Goal: Task Accomplishment & Management: Manage account settings

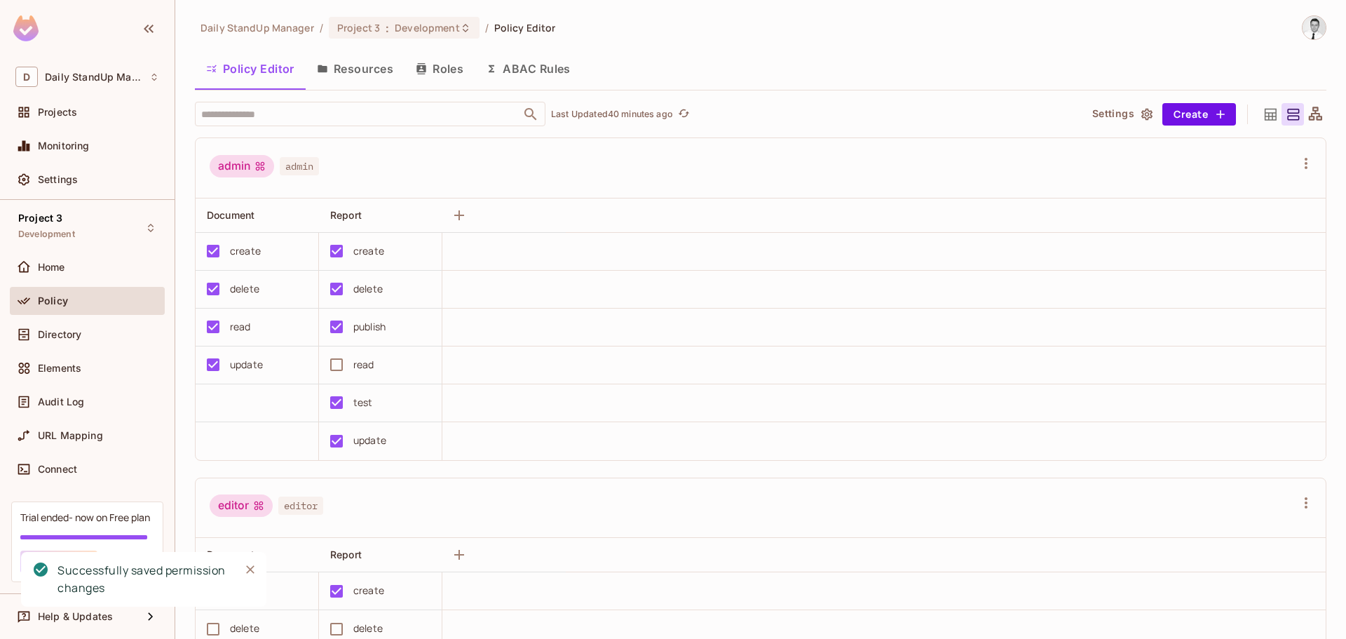
scroll to position [1555, 0]
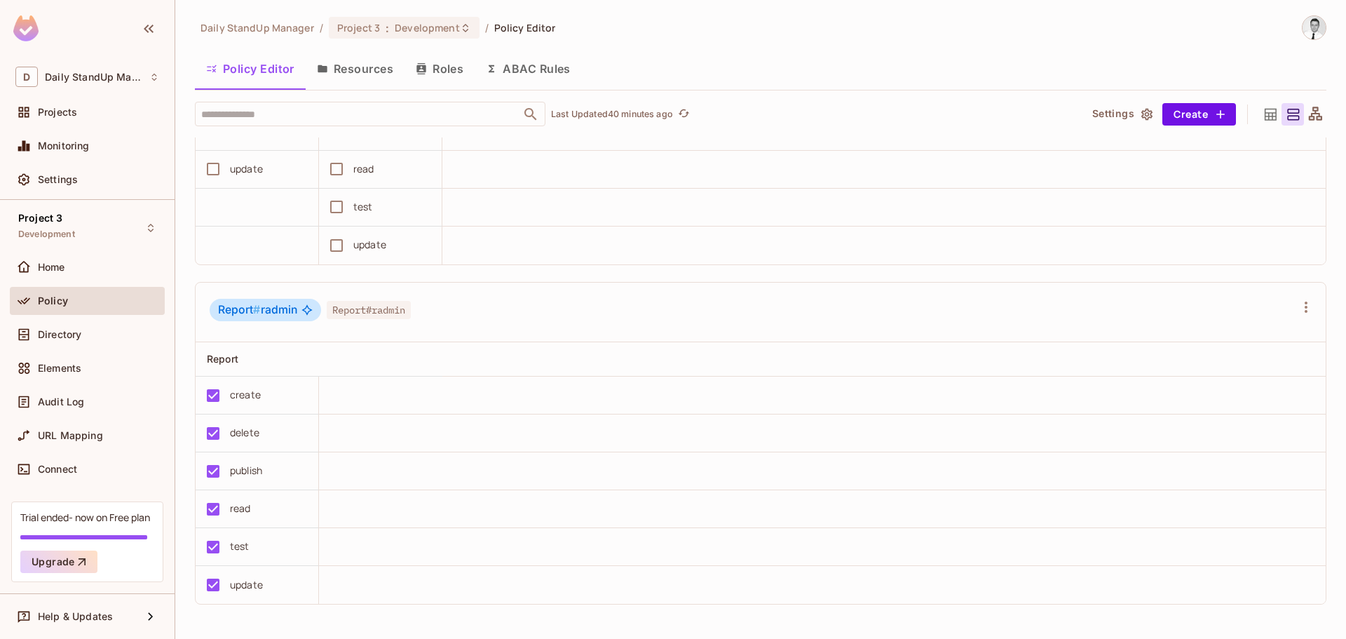
click at [260, 61] on button "Policy Editor" at bounding box center [250, 68] width 111 height 35
click at [76, 269] on div "Home" at bounding box center [98, 267] width 121 height 11
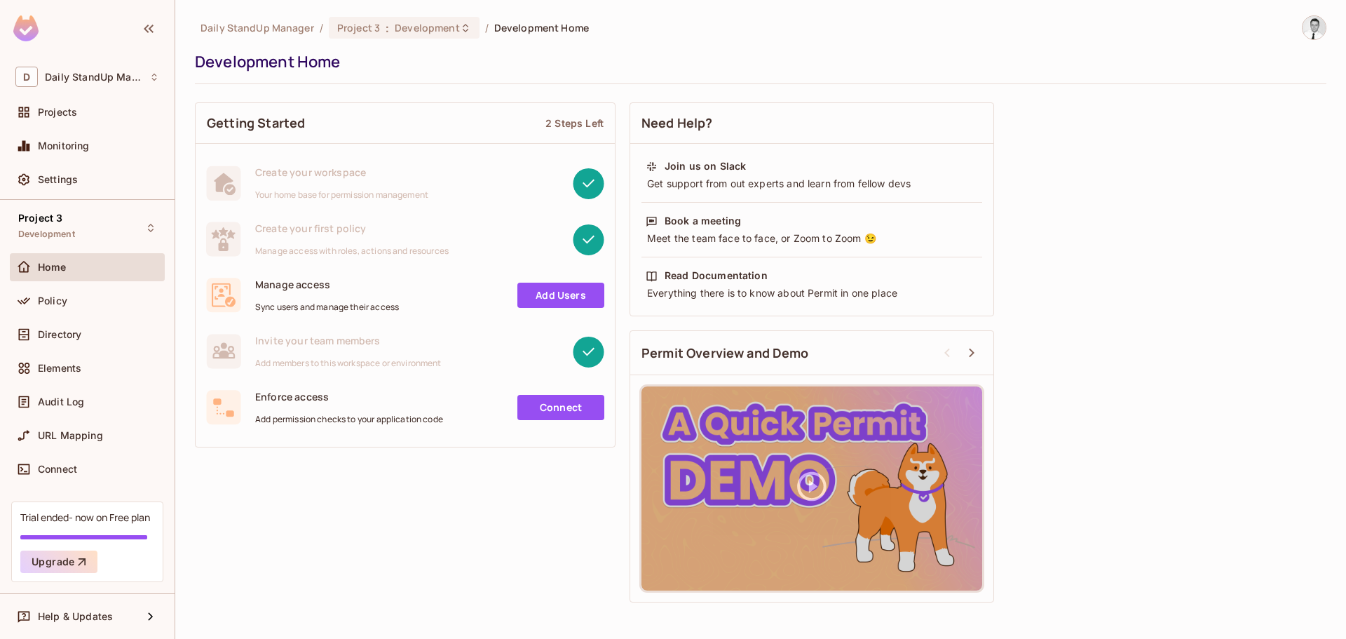
click at [553, 292] on link "Add Users" at bounding box center [560, 295] width 87 height 25
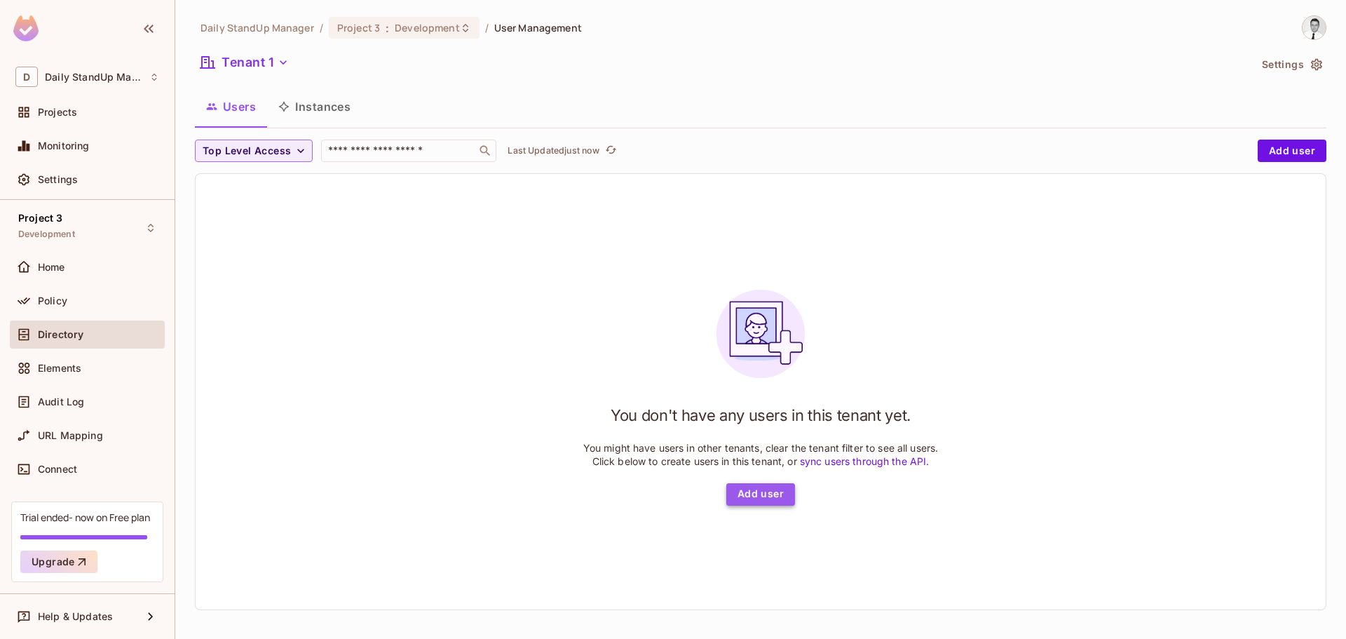
click at [746, 499] on button "Add user" at bounding box center [760, 494] width 69 height 22
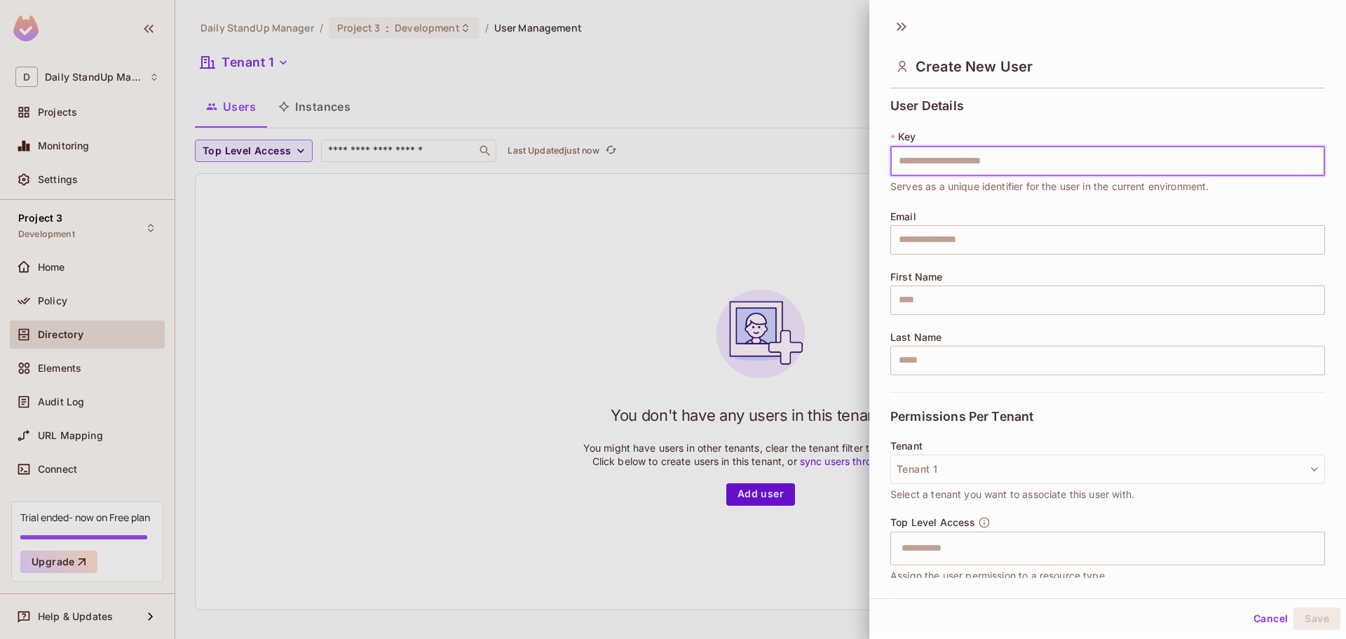
click at [938, 163] on input "text" at bounding box center [1108, 161] width 435 height 29
click at [909, 165] on input "text" at bounding box center [1108, 161] width 435 height 29
type input "*****"
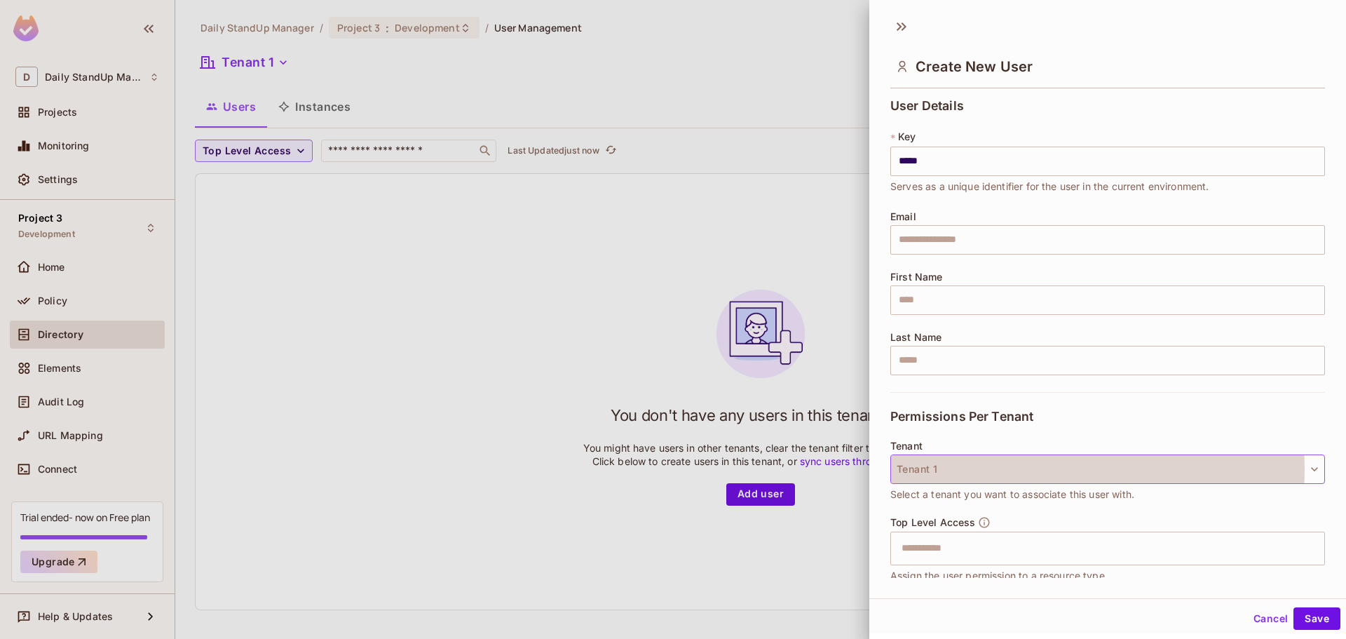
click at [1031, 470] on button "Tenant 1" at bounding box center [1108, 468] width 435 height 29
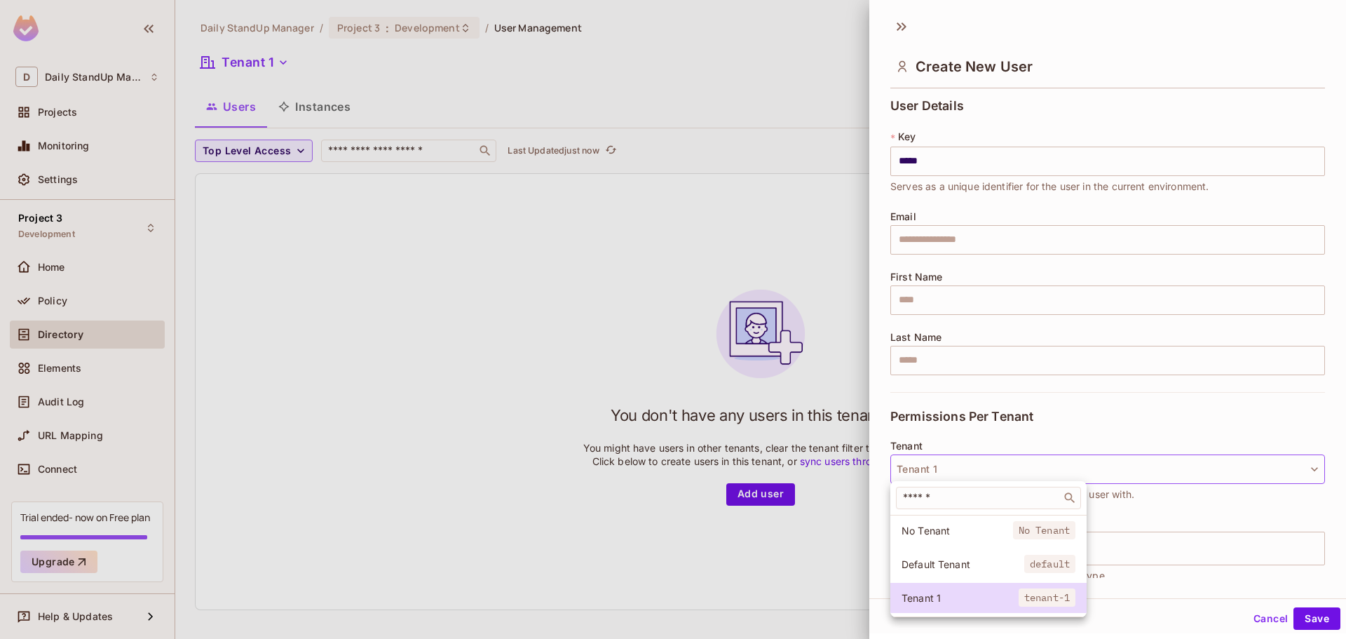
click at [940, 560] on span "Default Tenant" at bounding box center [963, 563] width 123 height 13
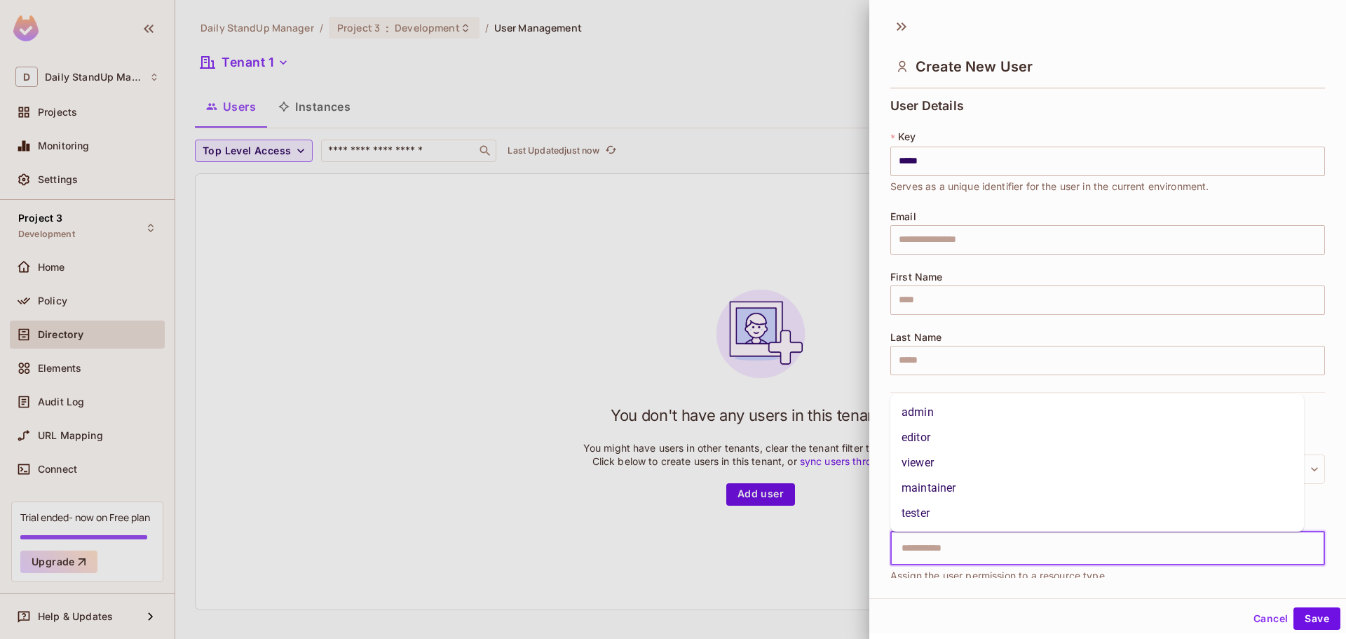
click at [947, 552] on input "text" at bounding box center [1095, 548] width 405 height 28
click at [926, 412] on li "admin" at bounding box center [1098, 412] width 414 height 25
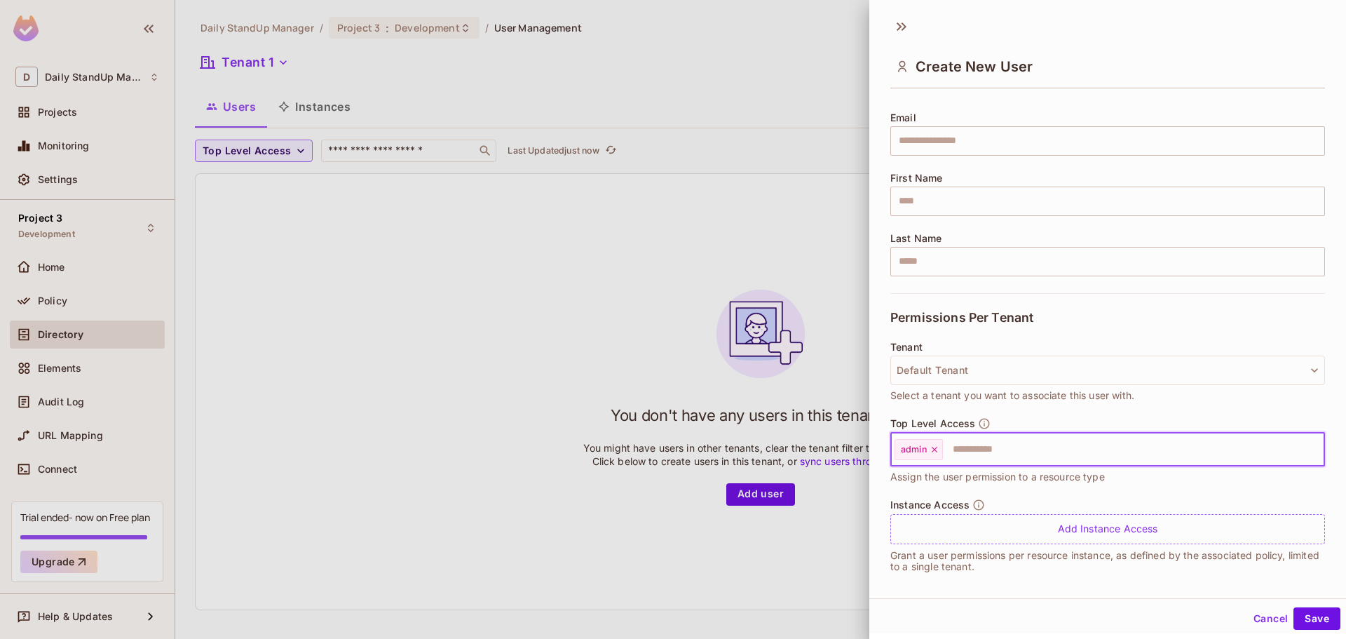
scroll to position [107, 0]
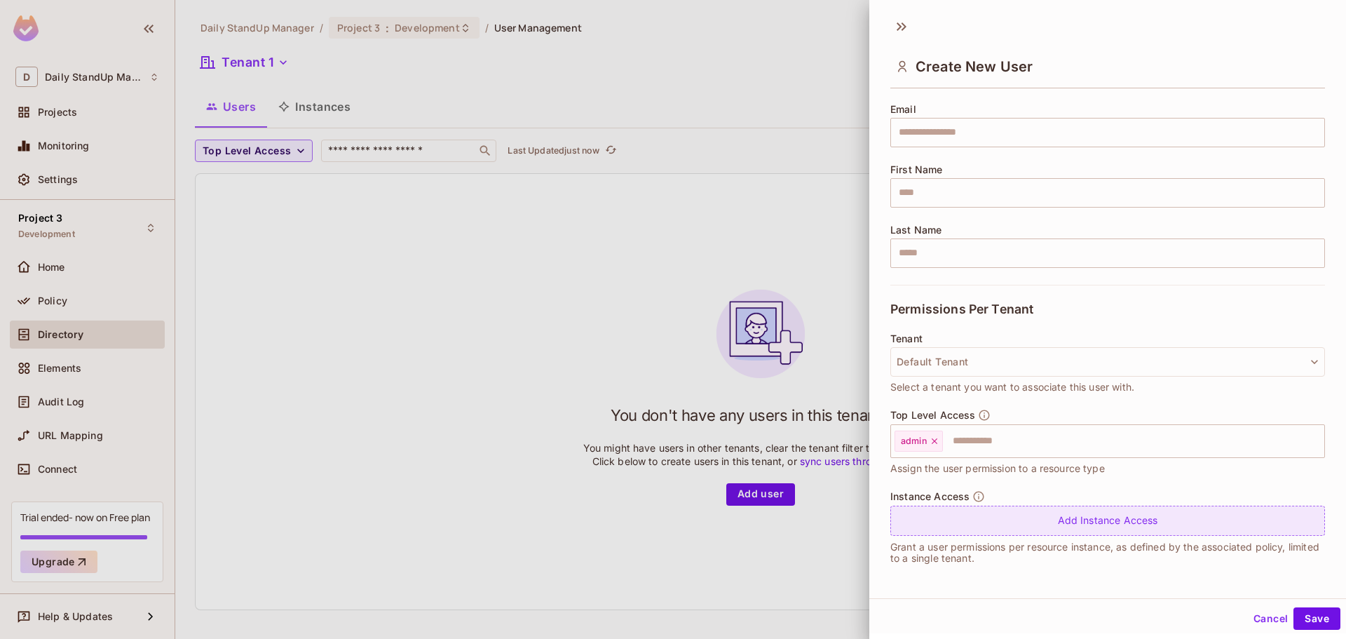
click at [1162, 526] on div "Add Instance Access" at bounding box center [1108, 521] width 435 height 30
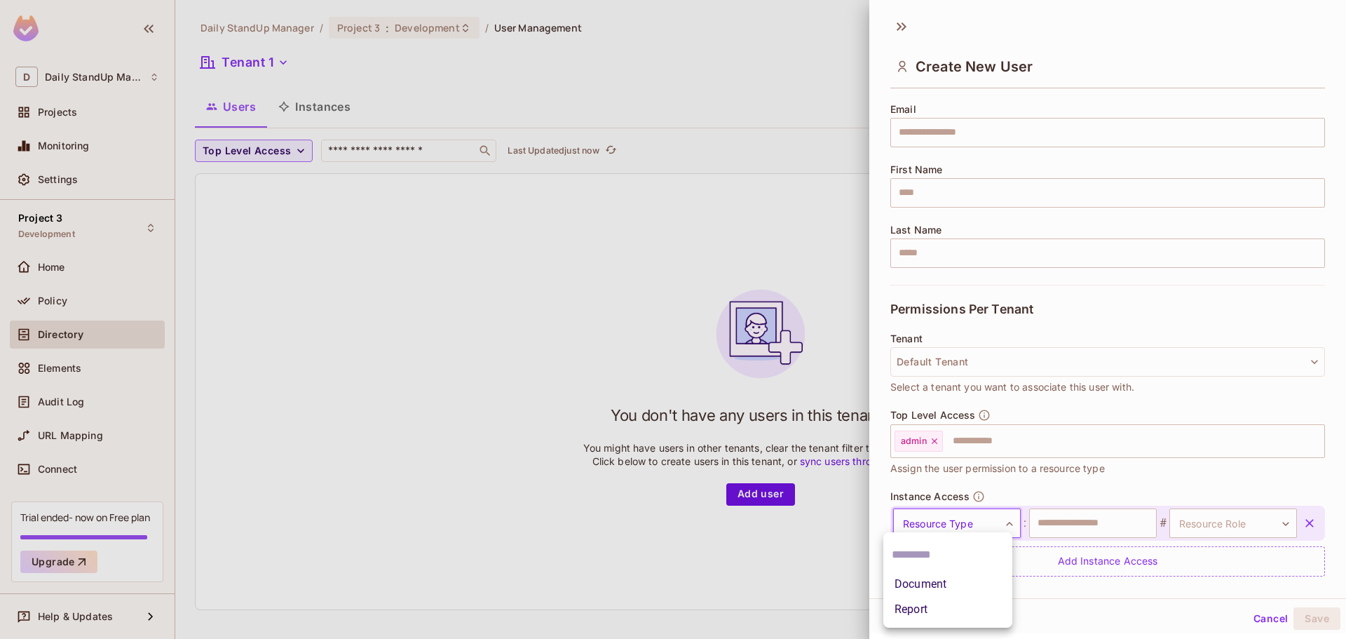
click at [956, 523] on body "D Daily StandUp Manager Projects Monitoring Settings Project 3 Development Home…" at bounding box center [673, 319] width 1346 height 639
click at [1152, 496] on div at bounding box center [673, 319] width 1346 height 639
click at [1297, 524] on button "button" at bounding box center [1309, 522] width 25 height 25
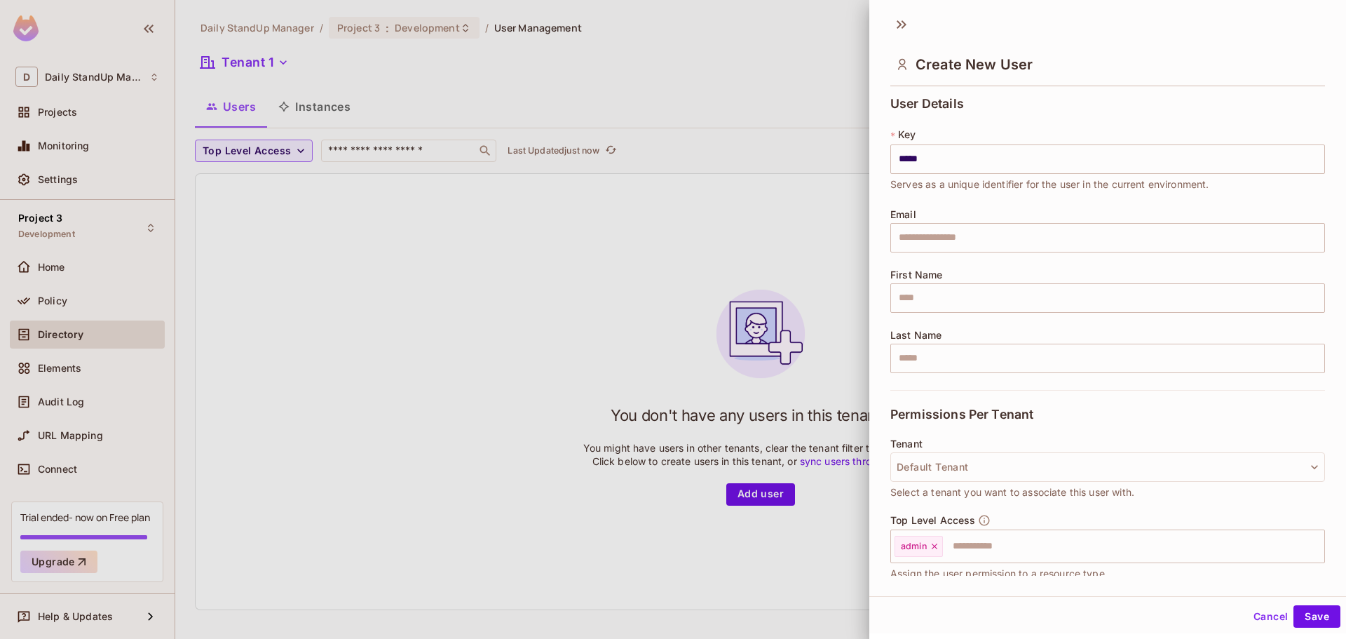
scroll to position [0, 0]
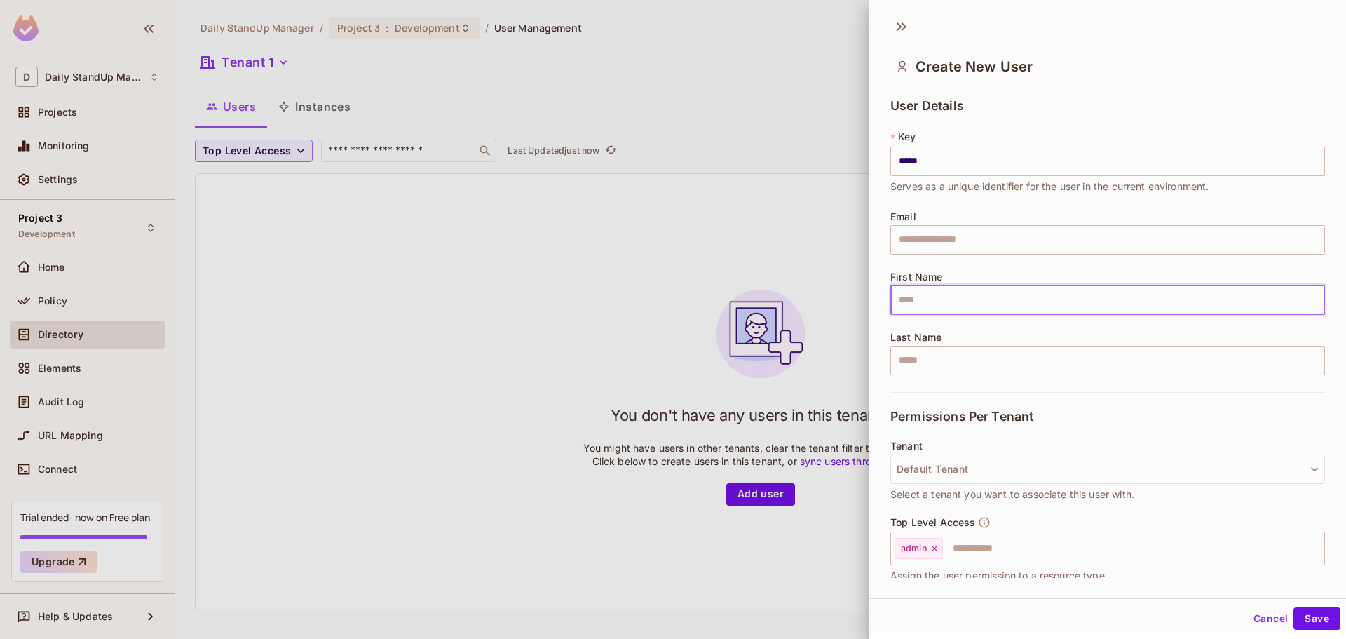
click at [963, 308] on input "text" at bounding box center [1108, 299] width 435 height 29
type input "*****"
type input "**********"
type input "*********"
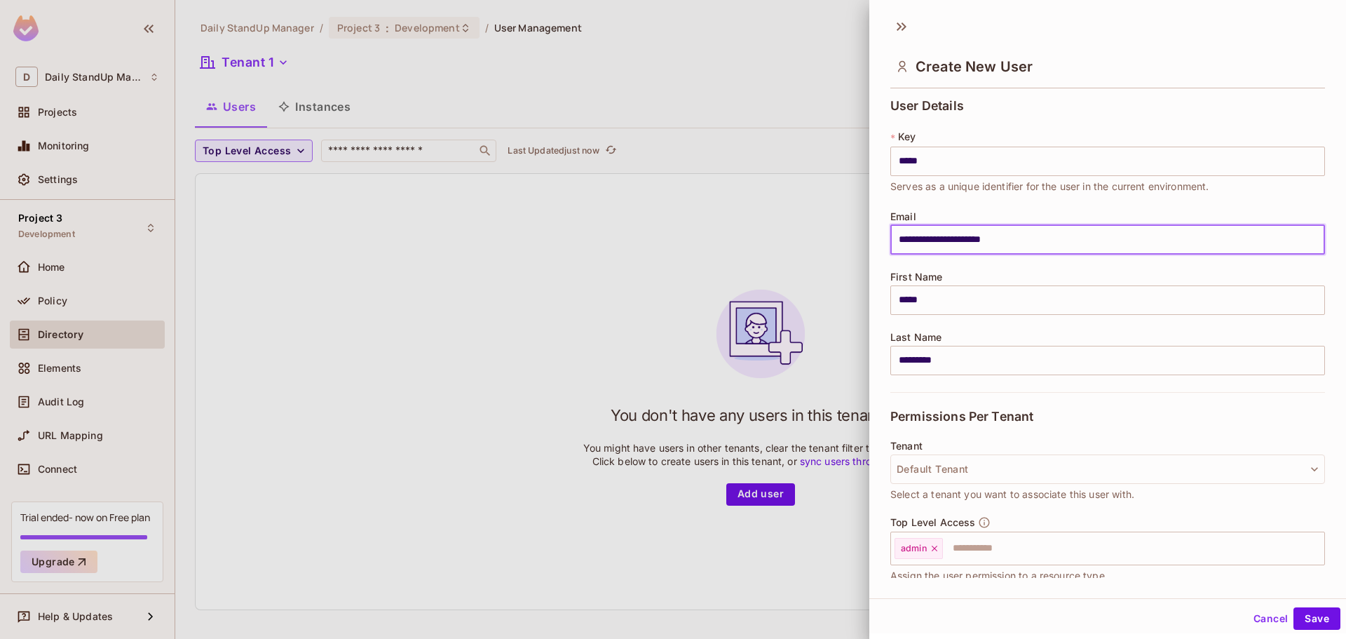
click at [1038, 251] on input "**********" at bounding box center [1108, 239] width 435 height 29
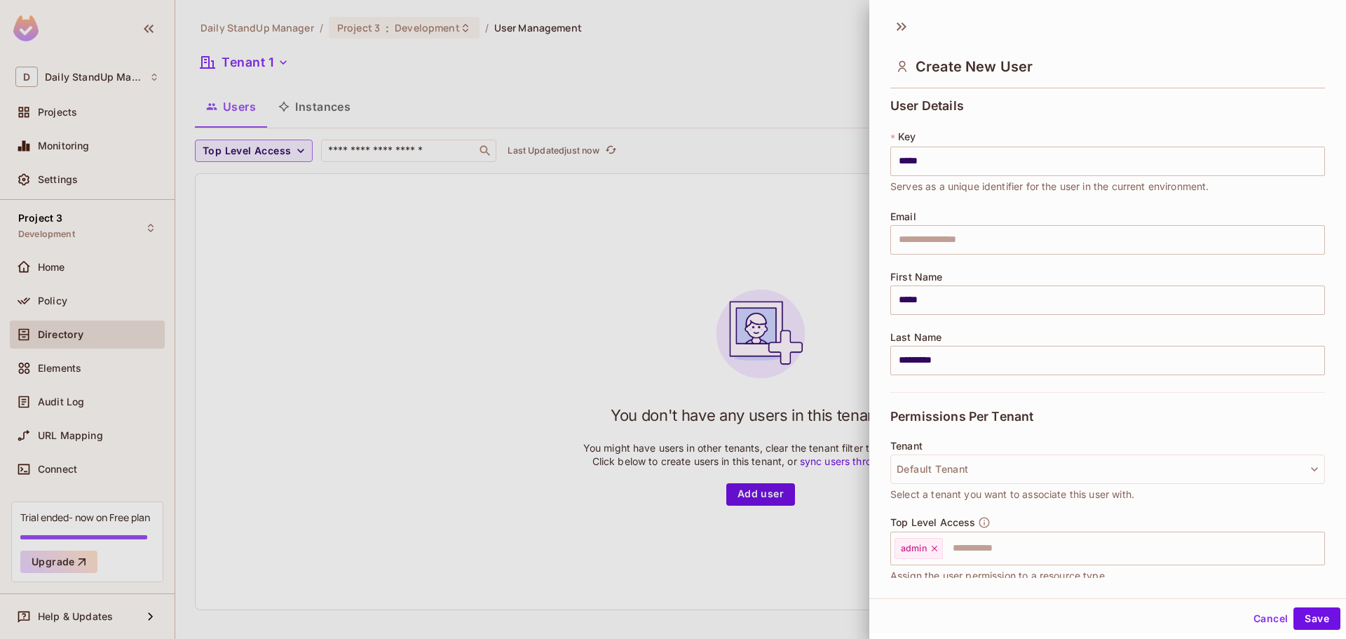
click at [1094, 95] on div "User Details * Key ***** ​ Serves as a unique identifier for the user in the cu…" at bounding box center [1108, 335] width 477 height 485
click at [1307, 622] on button "Save" at bounding box center [1317, 618] width 47 height 22
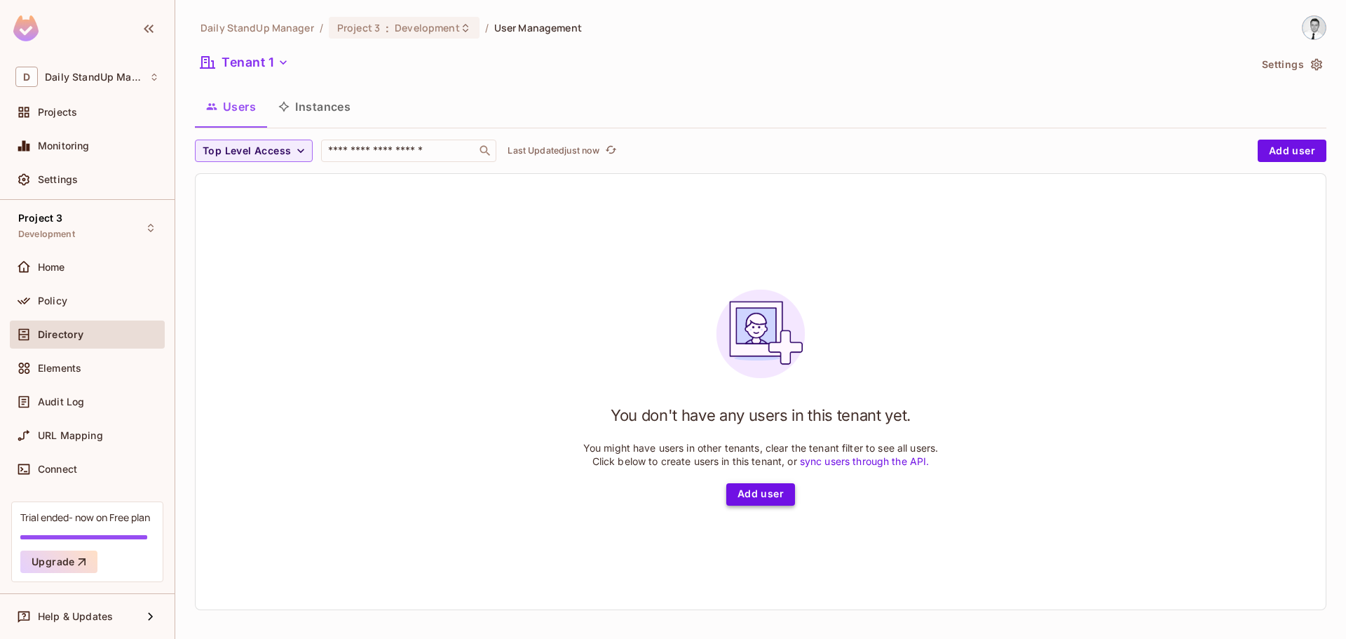
click at [767, 494] on button "Add user" at bounding box center [760, 494] width 69 height 22
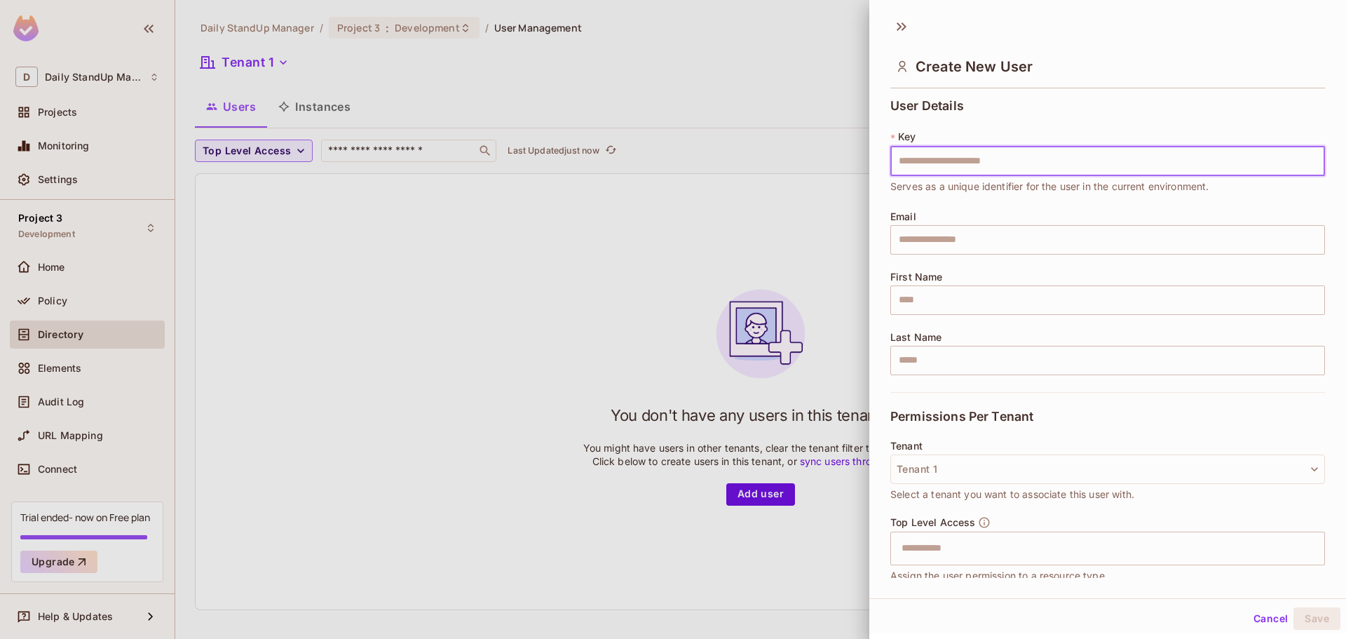
click at [1046, 162] on input "text" at bounding box center [1108, 161] width 435 height 29
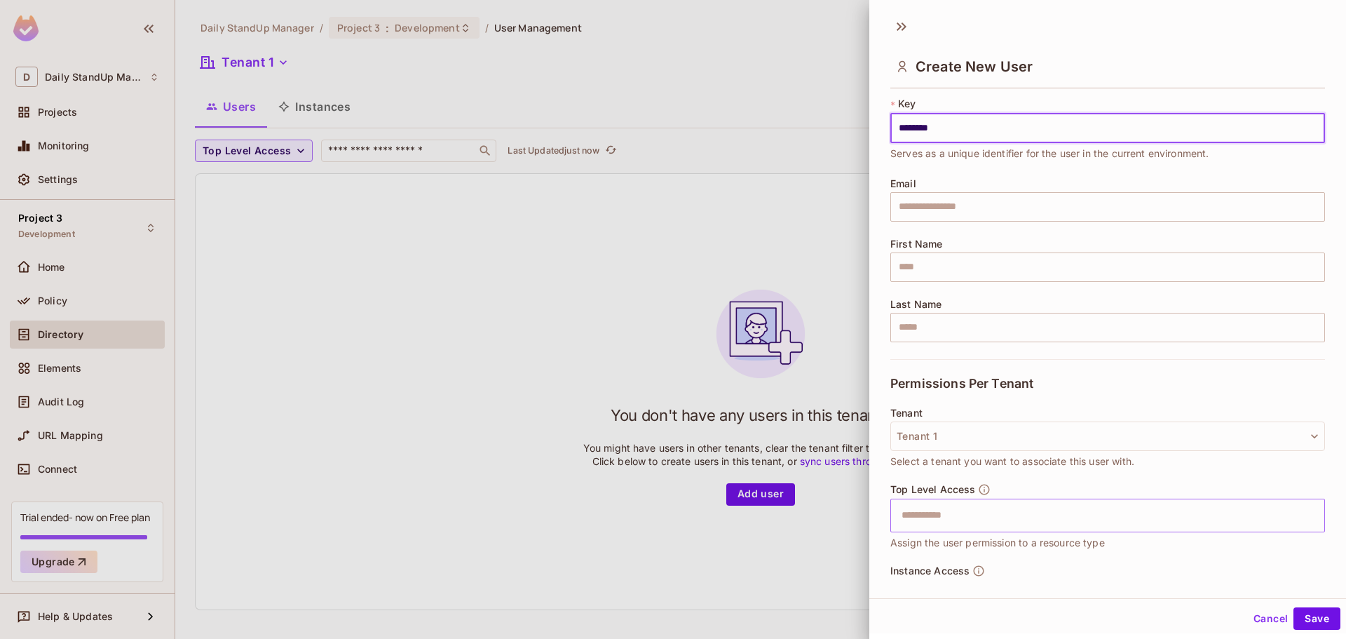
scroll to position [70, 0]
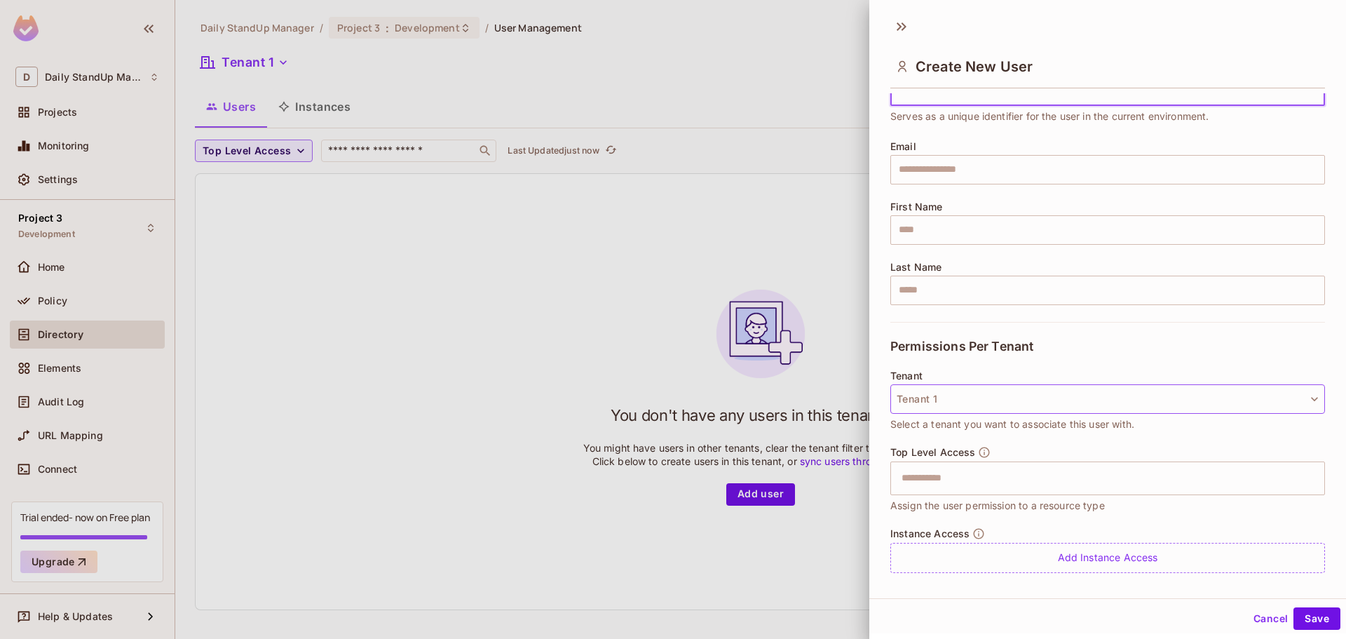
type input "********"
click at [976, 396] on button "Tenant 1" at bounding box center [1108, 398] width 435 height 29
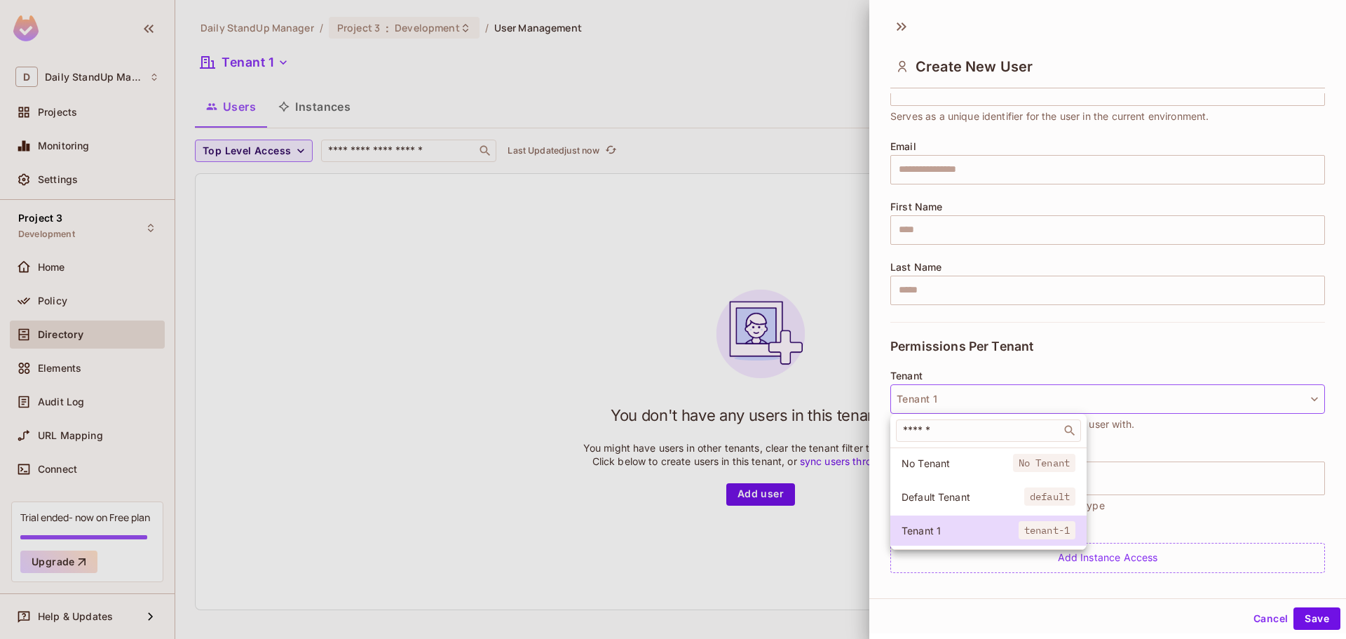
click at [949, 505] on li "Default Tenant default" at bounding box center [989, 497] width 196 height 30
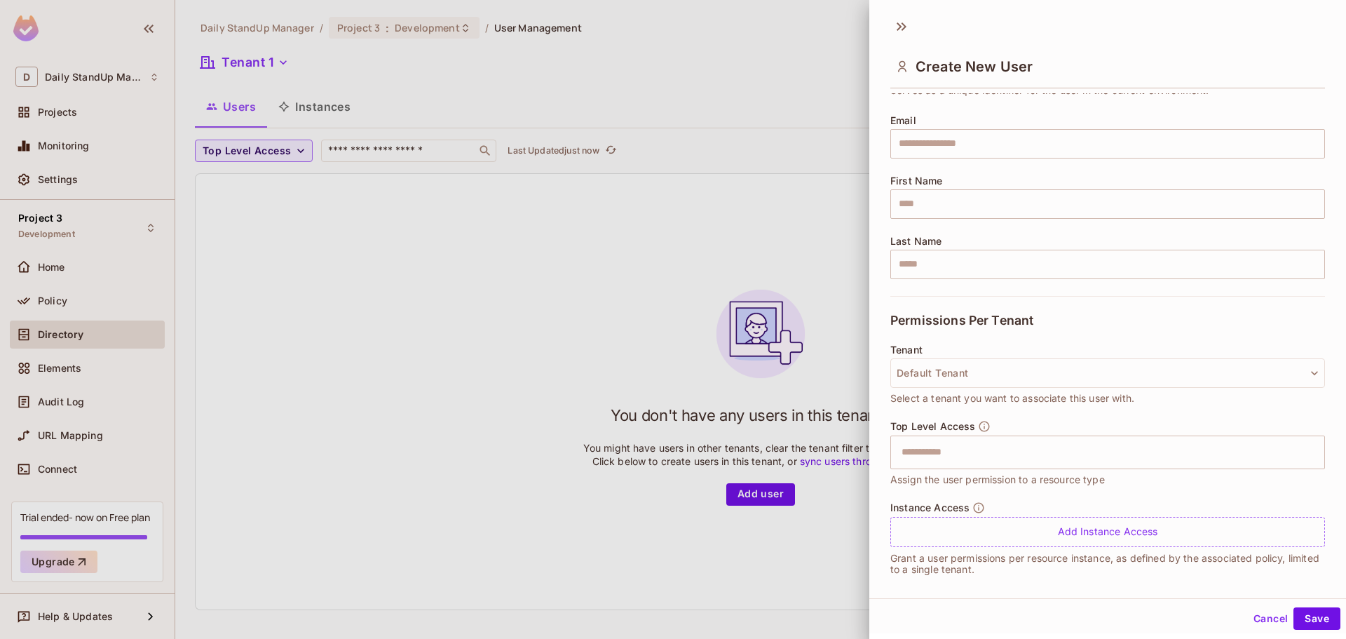
scroll to position [107, 0]
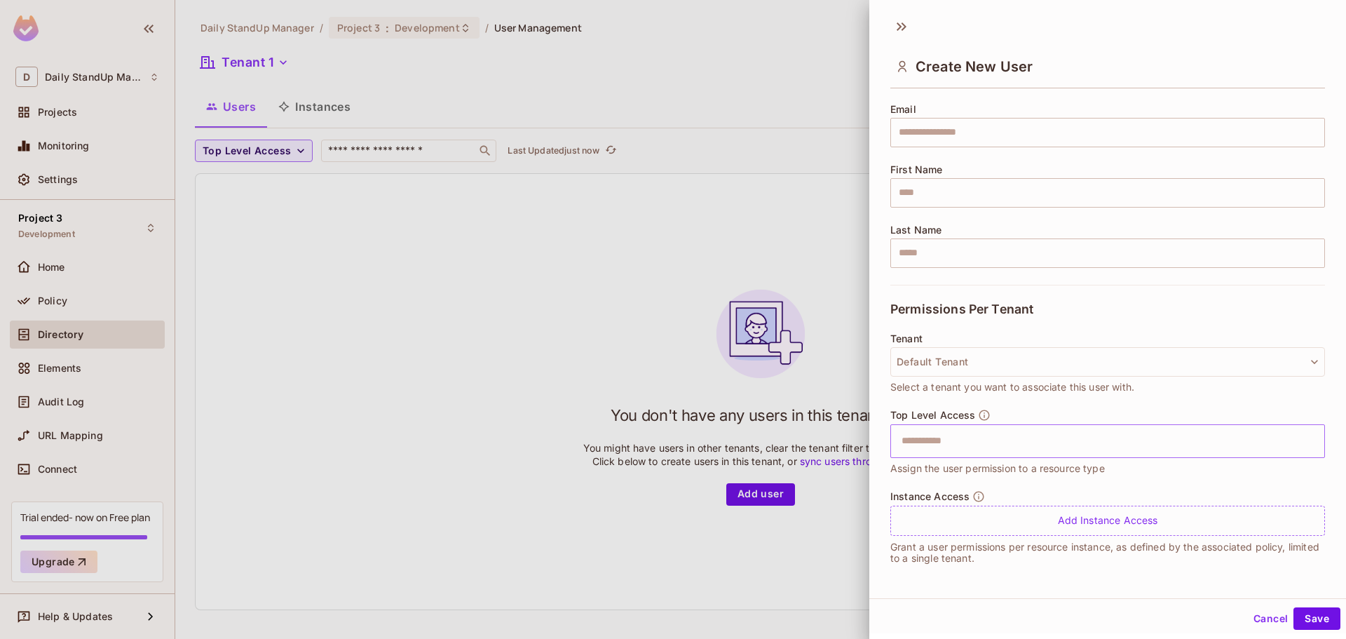
click at [989, 450] on input "text" at bounding box center [1095, 441] width 405 height 28
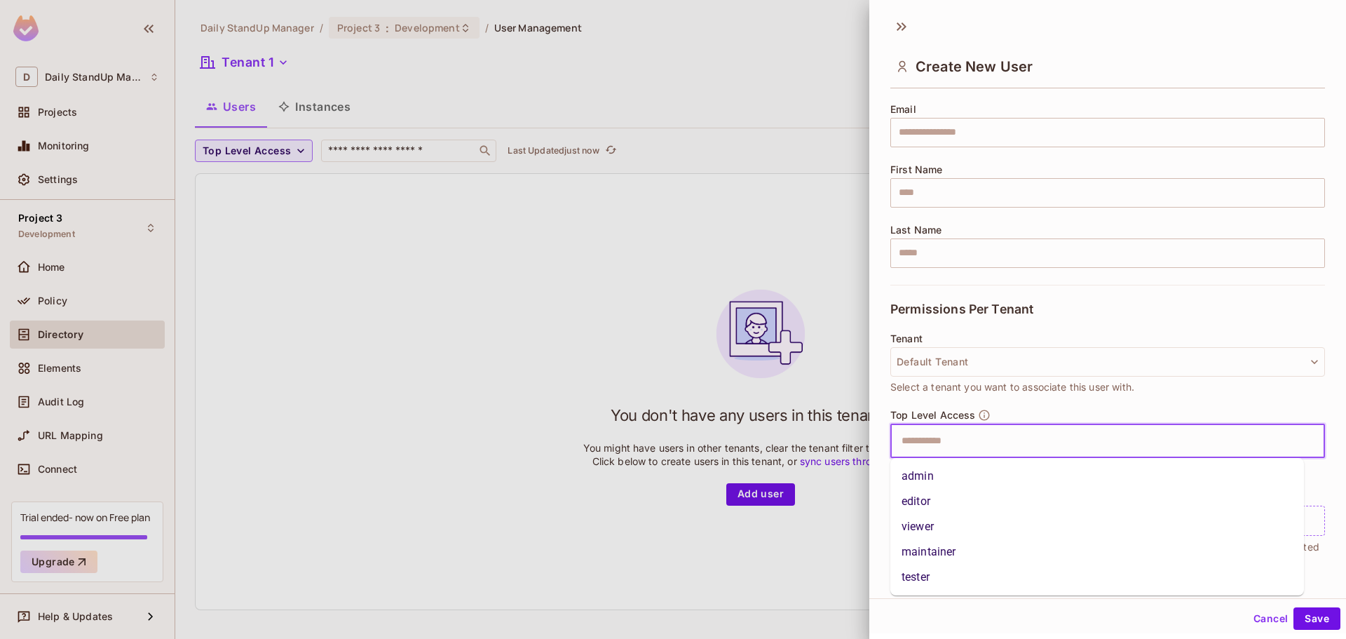
click at [940, 477] on li "admin" at bounding box center [1098, 476] width 414 height 25
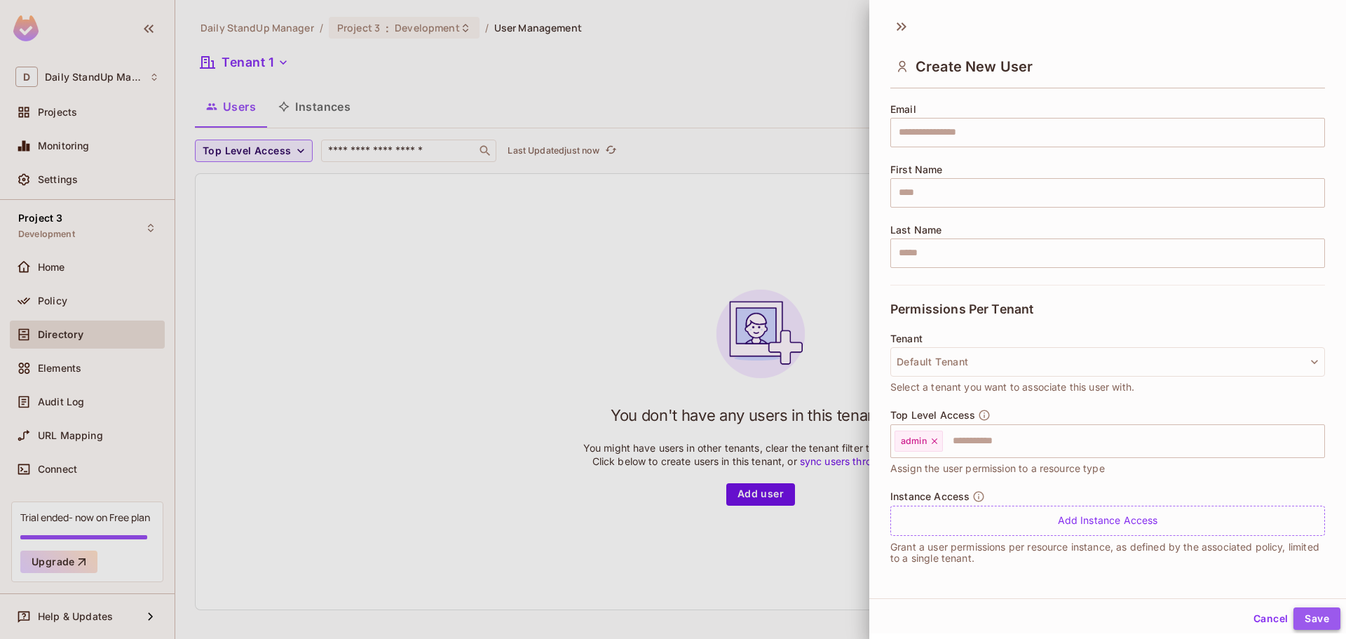
click at [1308, 614] on button "Save" at bounding box center [1317, 618] width 47 height 22
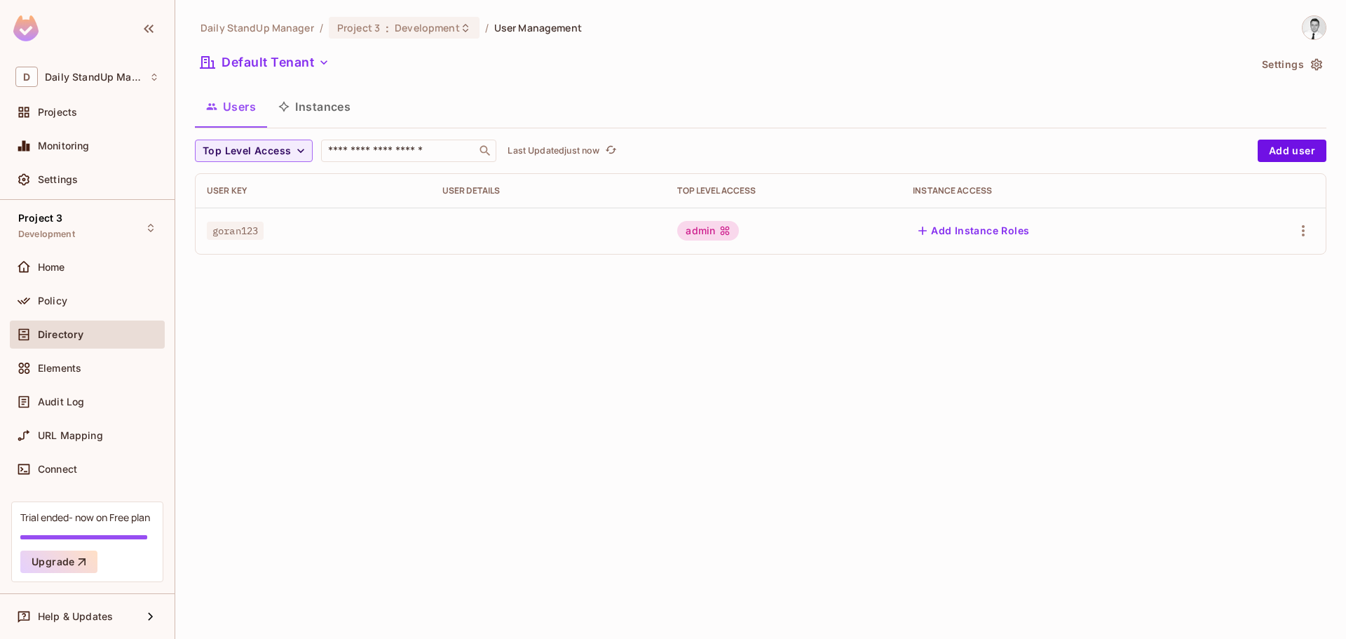
click at [705, 236] on div "admin" at bounding box center [708, 231] width 62 height 20
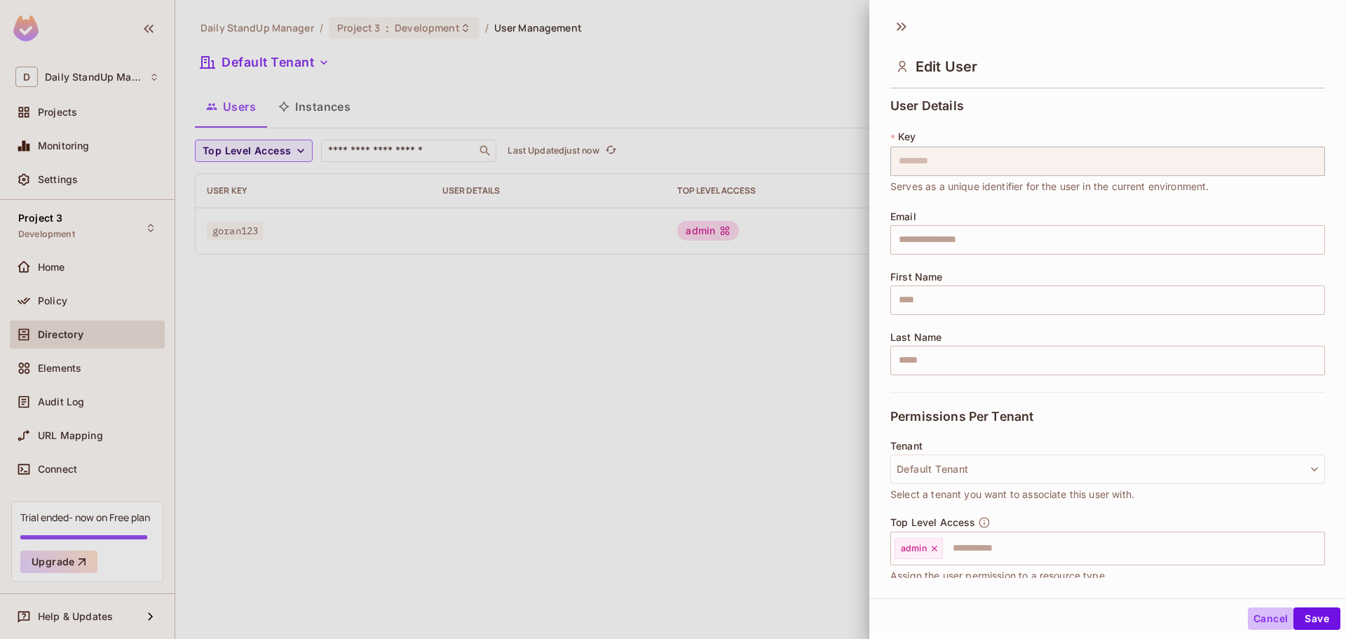
click at [1250, 618] on button "Cancel" at bounding box center [1271, 618] width 46 height 22
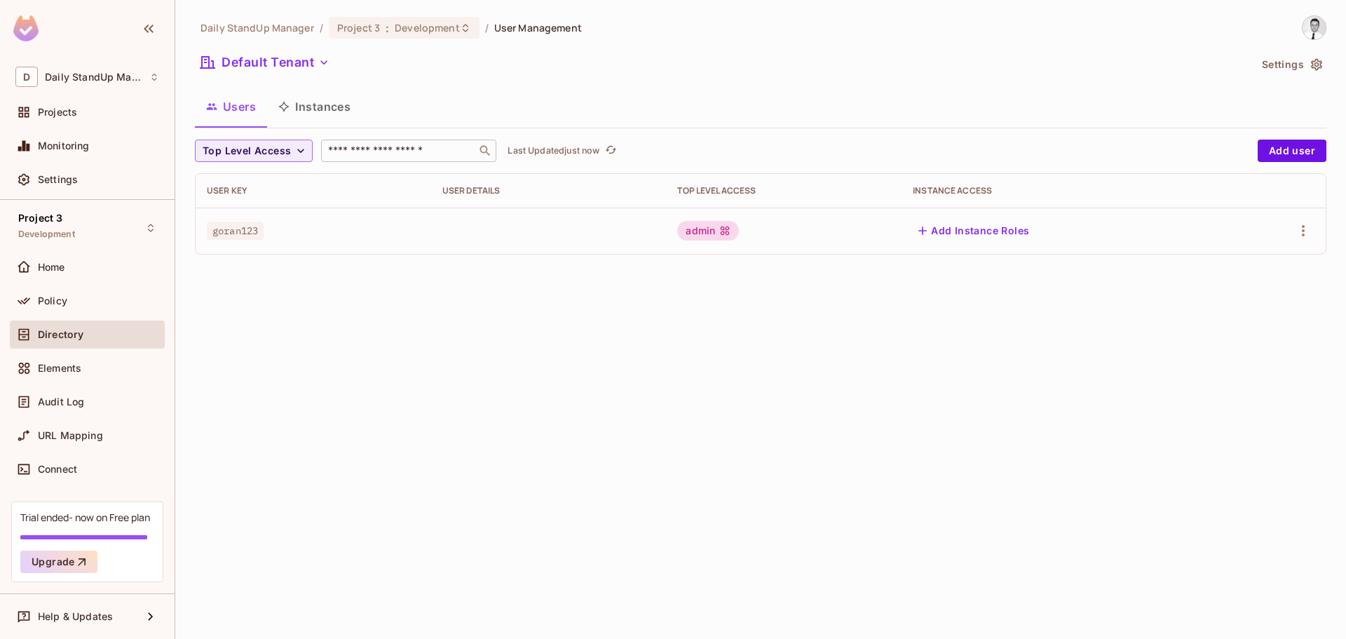
click at [403, 152] on input "text" at bounding box center [398, 151] width 147 height 14
click at [506, 114] on div "Users Instances" at bounding box center [761, 106] width 1132 height 35
click at [334, 112] on button "Instances" at bounding box center [314, 106] width 95 height 35
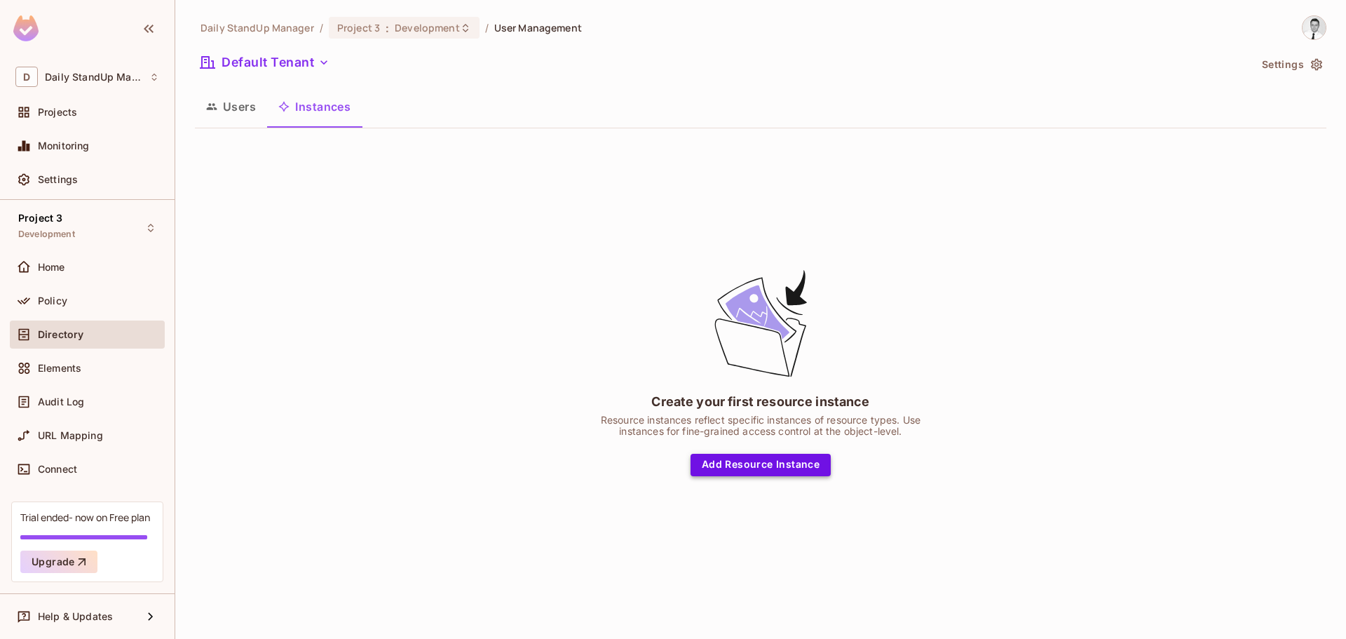
click at [797, 467] on button "Add Resource Instance" at bounding box center [761, 465] width 140 height 22
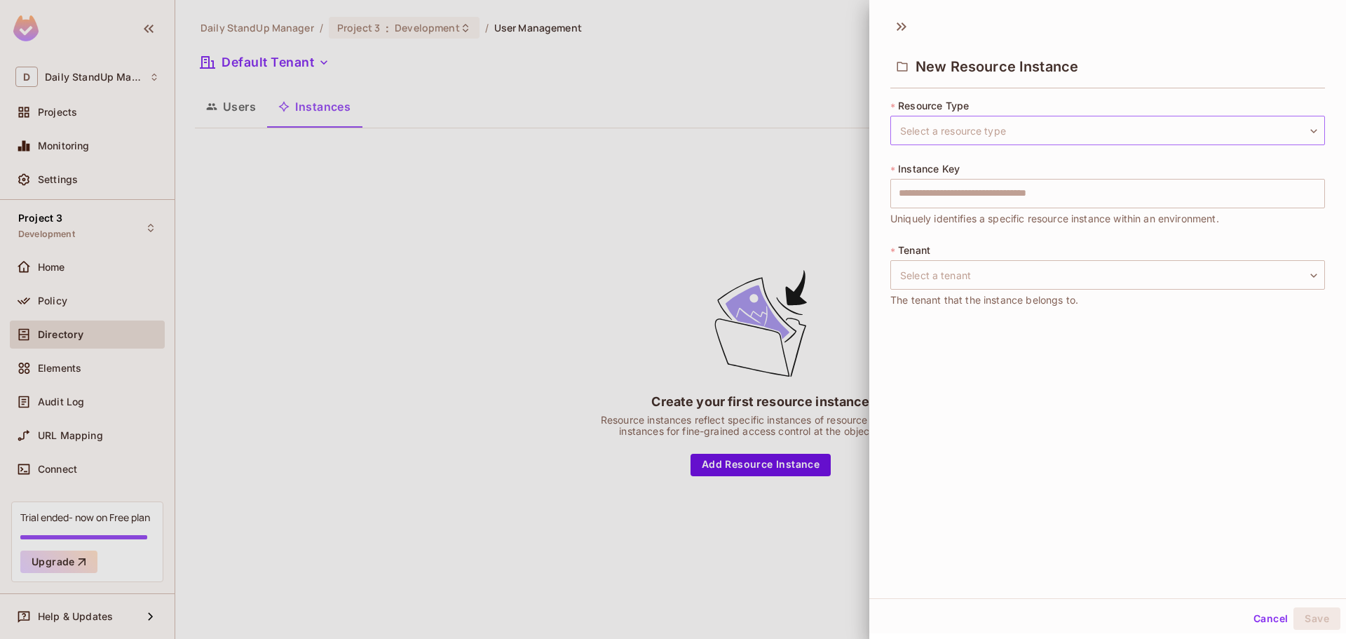
click at [970, 137] on body "D Daily StandUp Manager Projects Monitoring Settings Project 3 Development Home…" at bounding box center [673, 319] width 1346 height 639
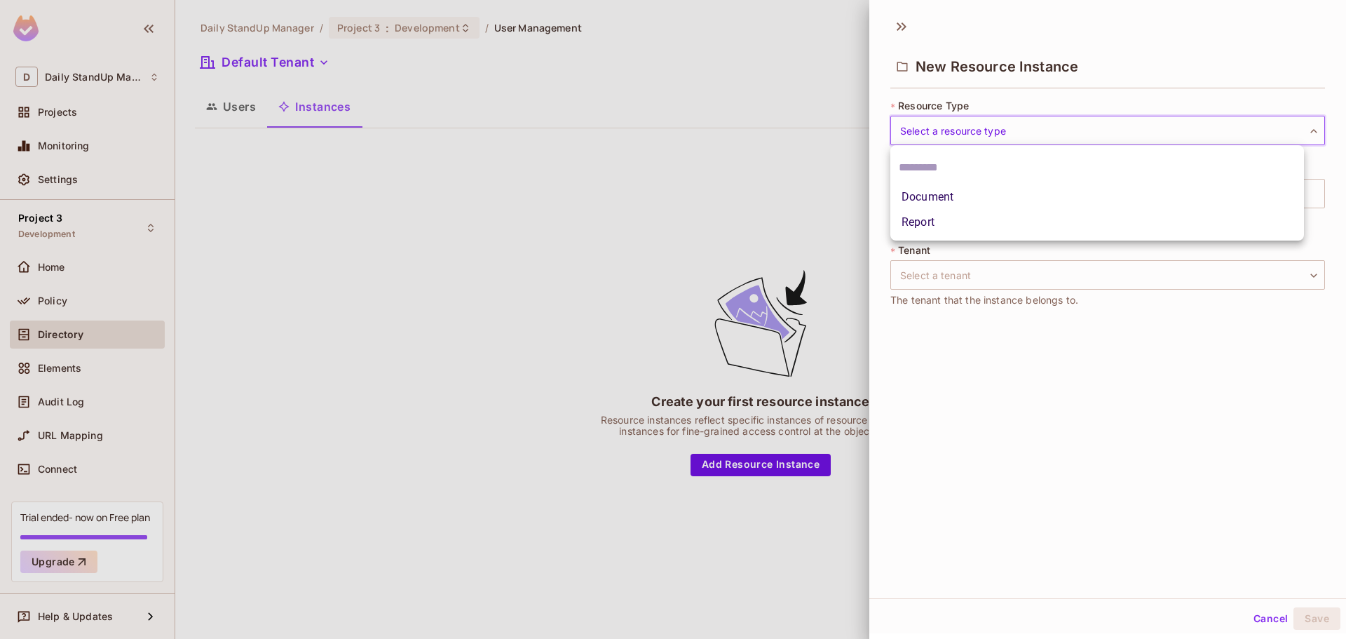
click at [935, 223] on li "Report" at bounding box center [1098, 222] width 414 height 25
type input "******"
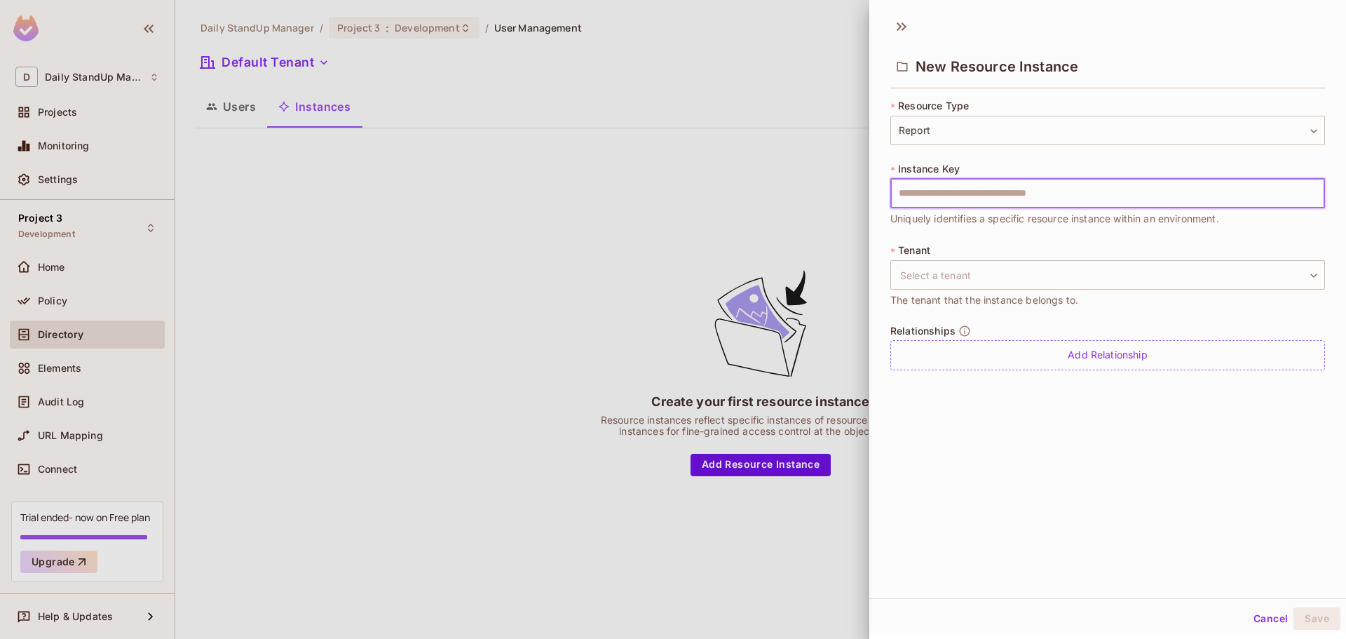
click at [985, 188] on input "text" at bounding box center [1108, 193] width 435 height 29
click at [979, 197] on input "text" at bounding box center [1108, 193] width 435 height 29
click at [1021, 489] on div "New Resource Instance * Resource Type Report ****** ​ * Instance Key ​ Uniquely…" at bounding box center [1108, 304] width 477 height 588
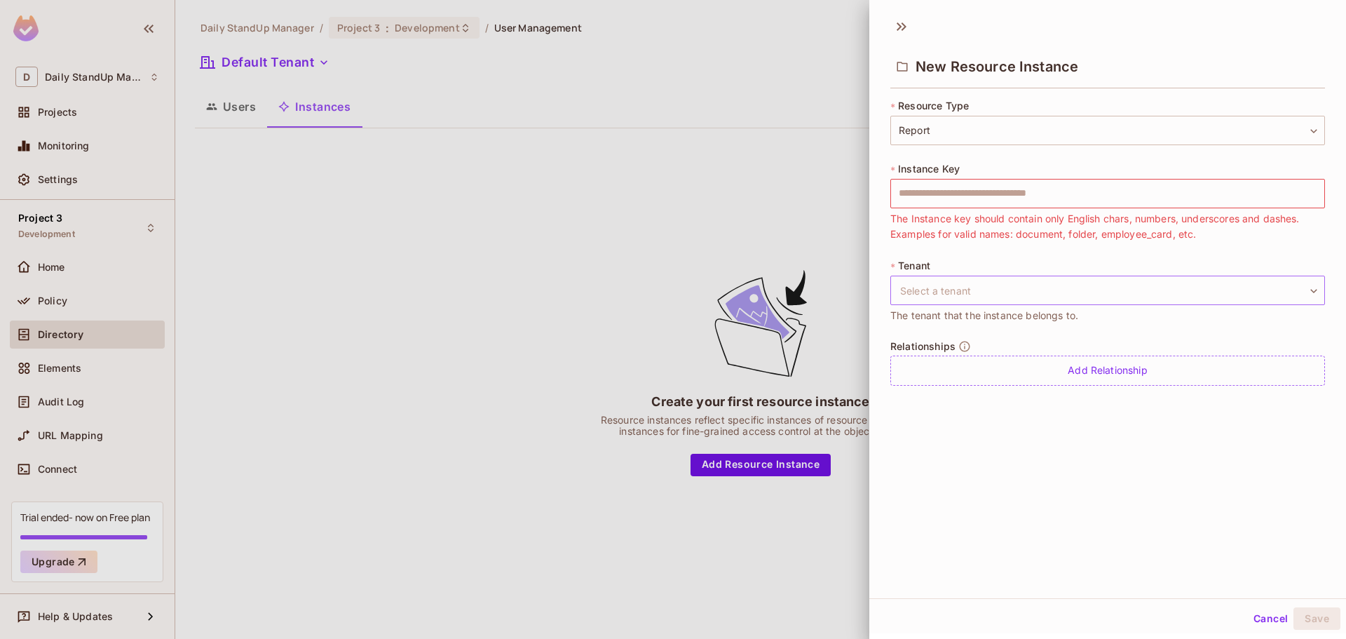
click at [931, 287] on body "D Daily StandUp Manager Projects Monitoring Settings Project 3 Development Home…" at bounding box center [673, 319] width 1346 height 639
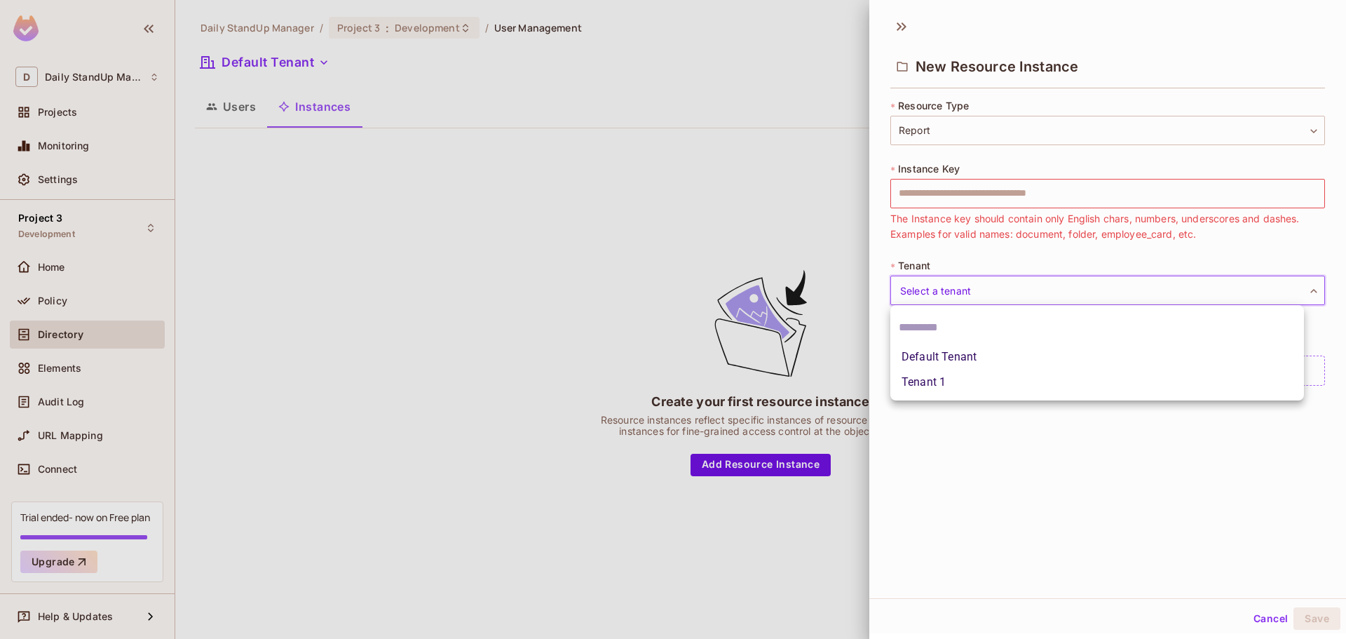
click at [935, 360] on li "Default Tenant" at bounding box center [1098, 356] width 414 height 25
type input "*******"
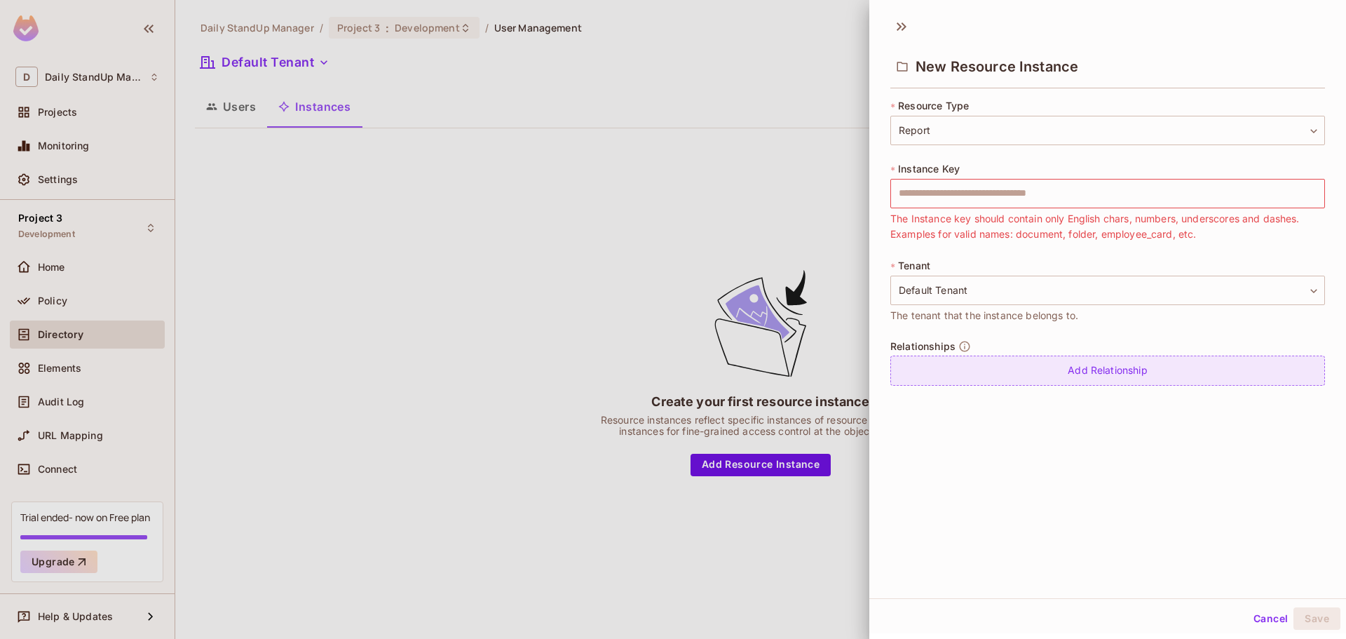
click at [960, 377] on div "Add Relationship" at bounding box center [1108, 371] width 435 height 30
click at [1271, 365] on body "D Daily StandUp Manager Projects Monitoring Settings Project 3 Development Home…" at bounding box center [673, 319] width 1346 height 639
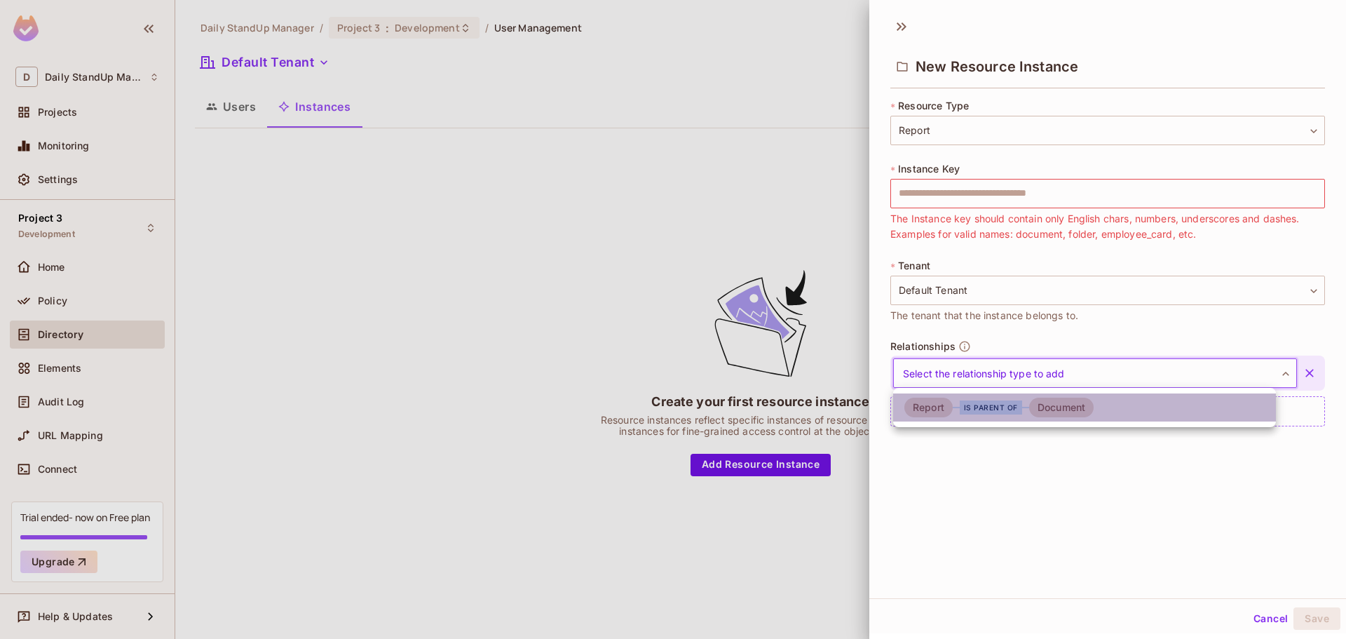
click at [933, 408] on div "Report" at bounding box center [929, 408] width 48 height 20
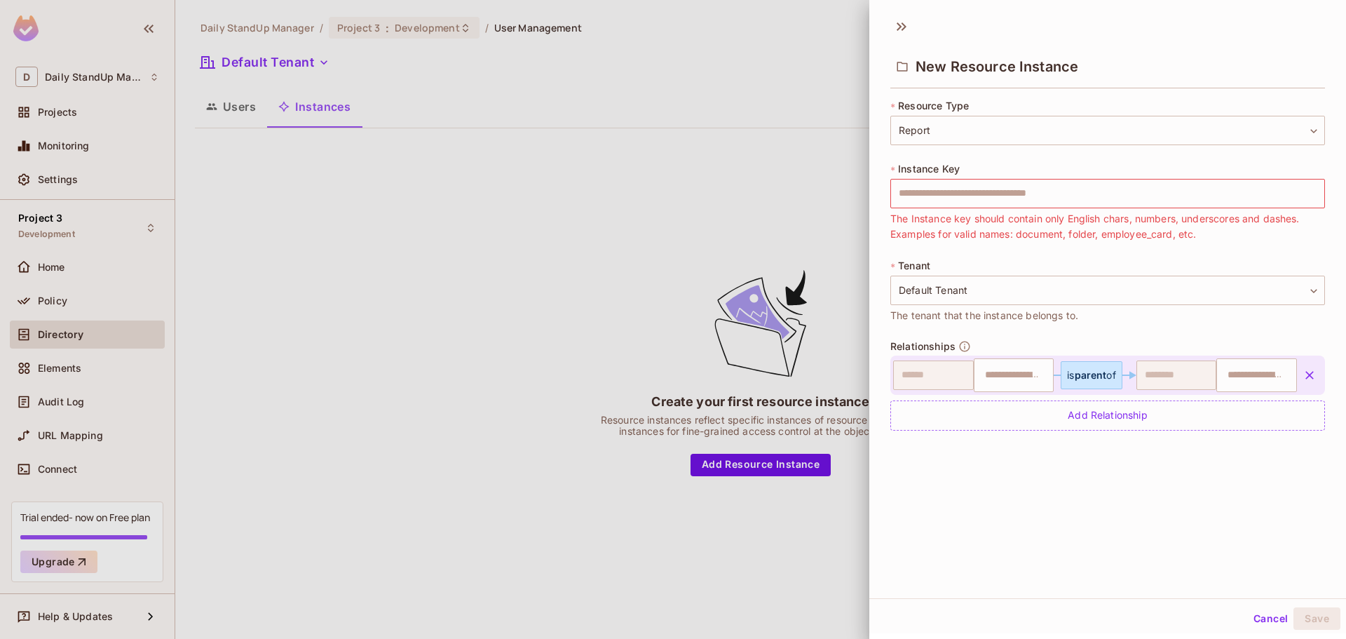
click at [1096, 539] on div "New Resource Instance * Resource Type Report ****** ​ * Instance Key ​ The Inst…" at bounding box center [1108, 304] width 477 height 588
click at [961, 191] on input "text" at bounding box center [1108, 193] width 435 height 29
type input "*********"
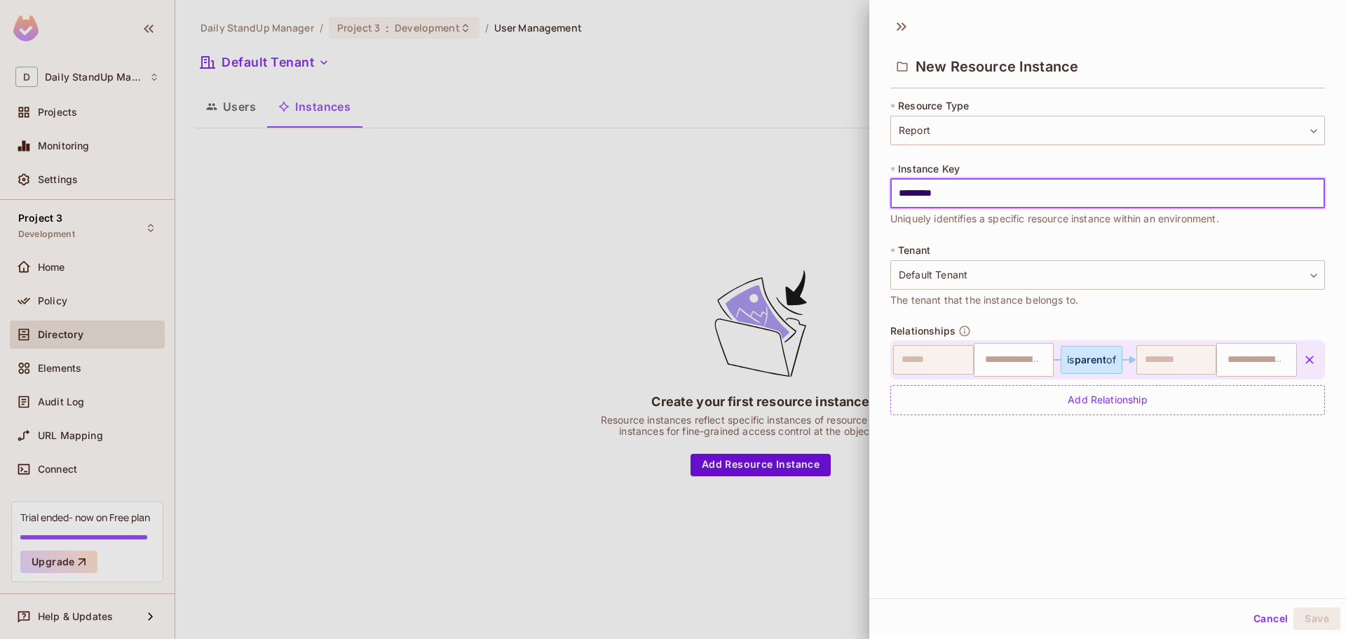
click at [1226, 555] on div "New Resource Instance * Resource Type Report ****** ​ * Instance Key ********* …" at bounding box center [1108, 304] width 477 height 588
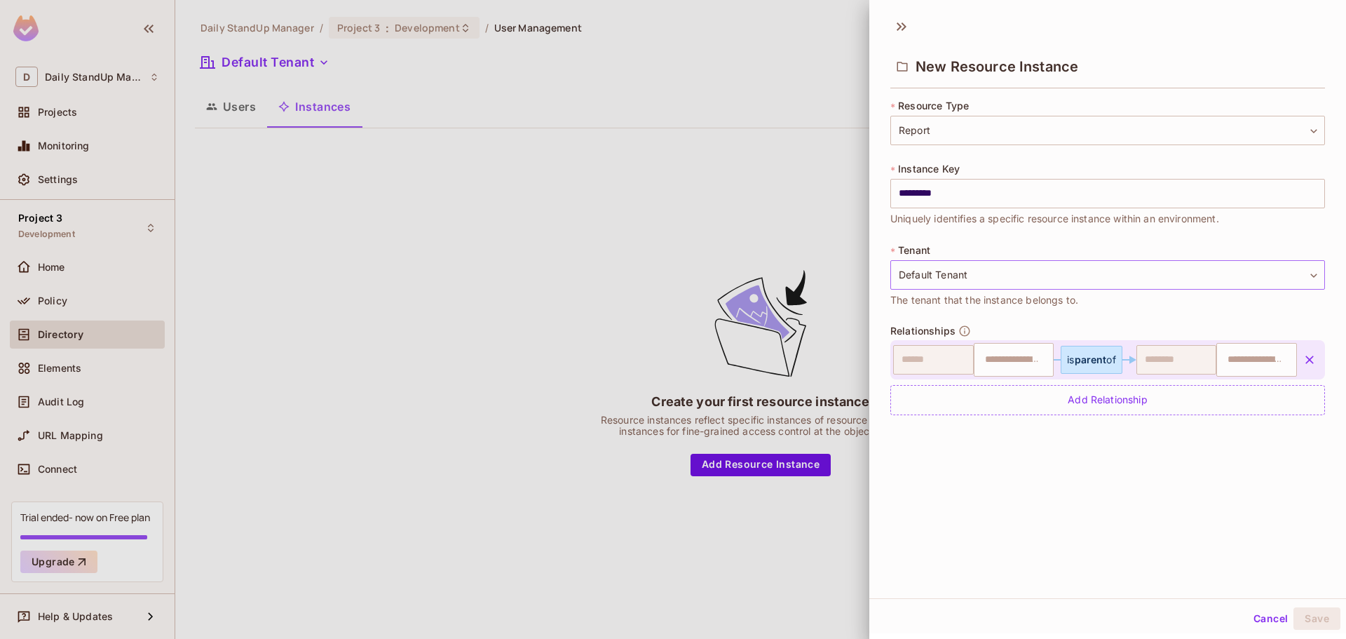
click at [965, 263] on body "D Daily StandUp Manager Projects Monitoring Settings Project 3 Development Home…" at bounding box center [673, 319] width 1346 height 639
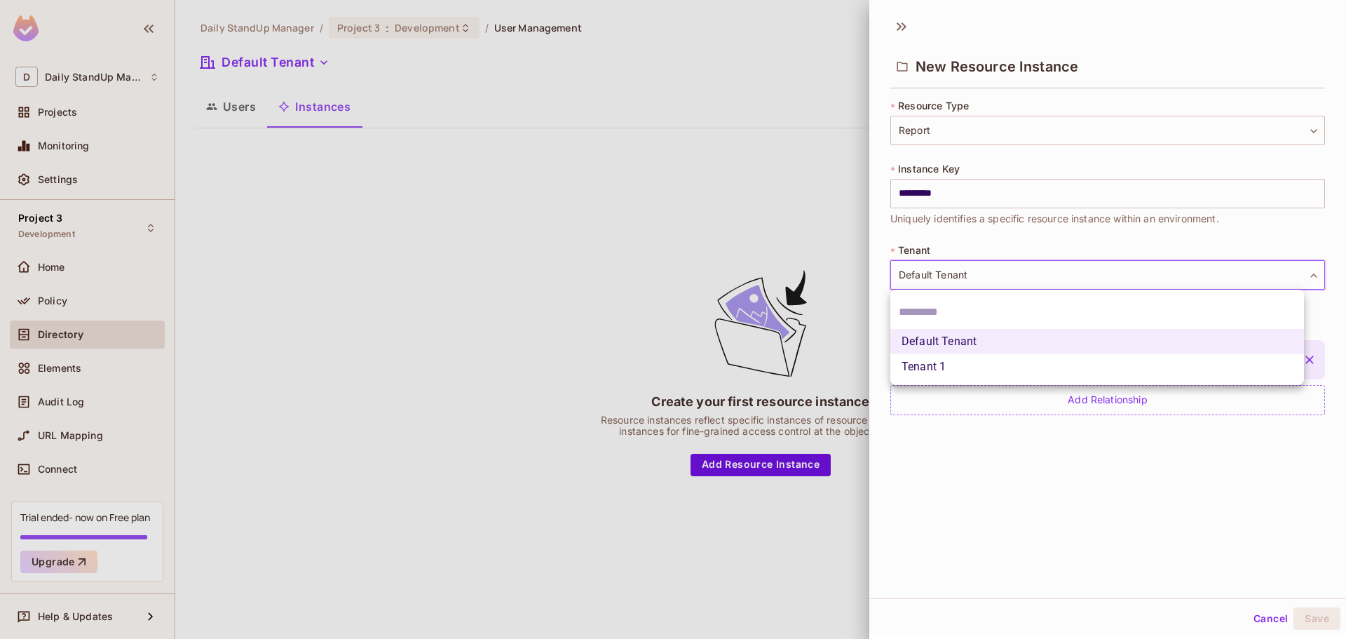
click at [945, 123] on div at bounding box center [673, 319] width 1346 height 639
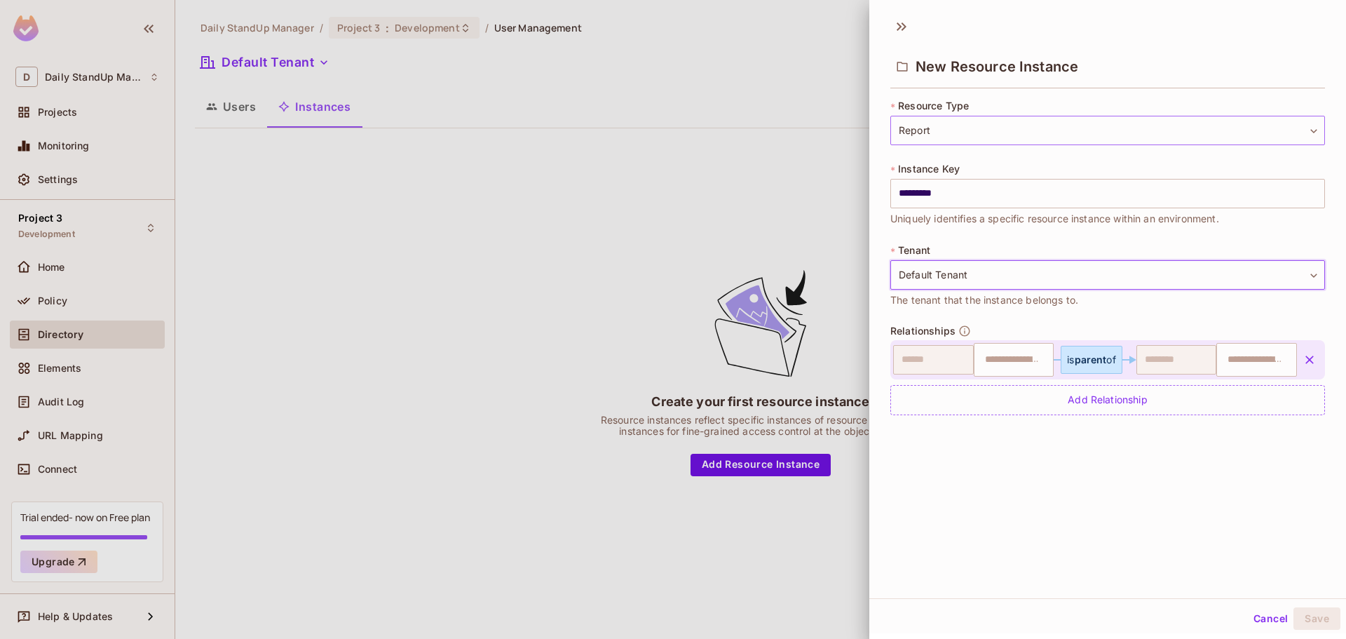
click at [926, 130] on body "D Daily StandUp Manager Projects Monitoring Settings Project 3 Development Home…" at bounding box center [673, 319] width 1346 height 639
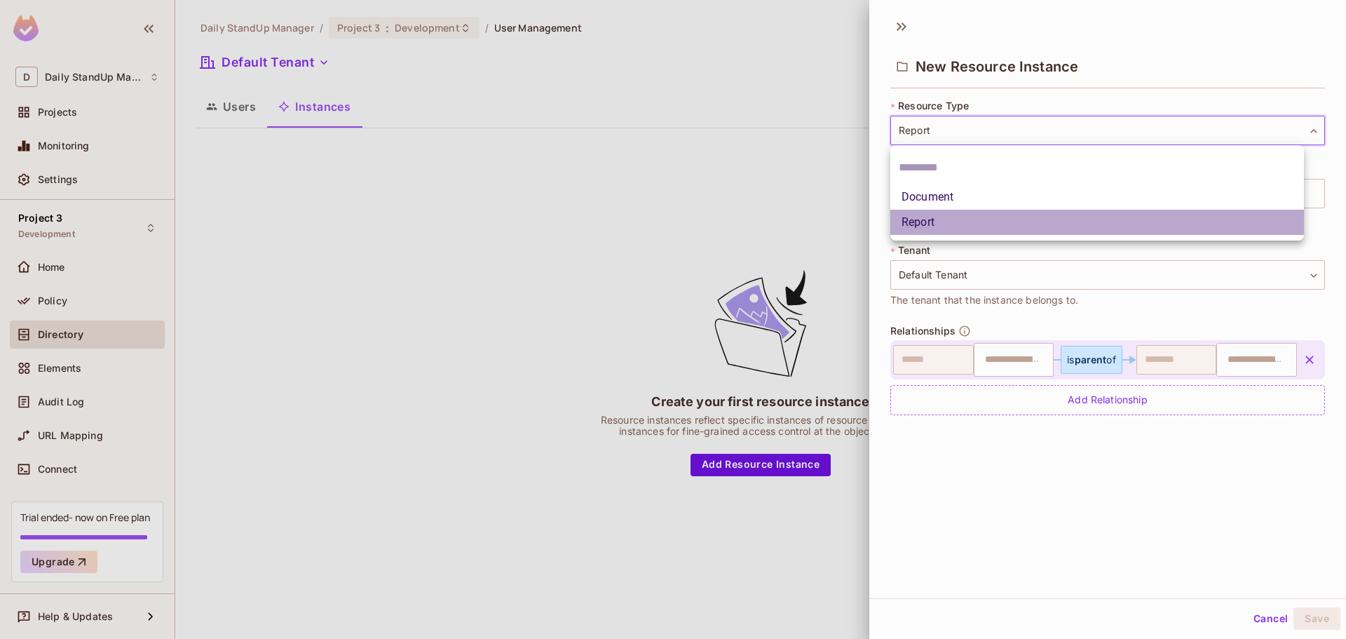
click at [956, 219] on li "Report" at bounding box center [1098, 222] width 414 height 25
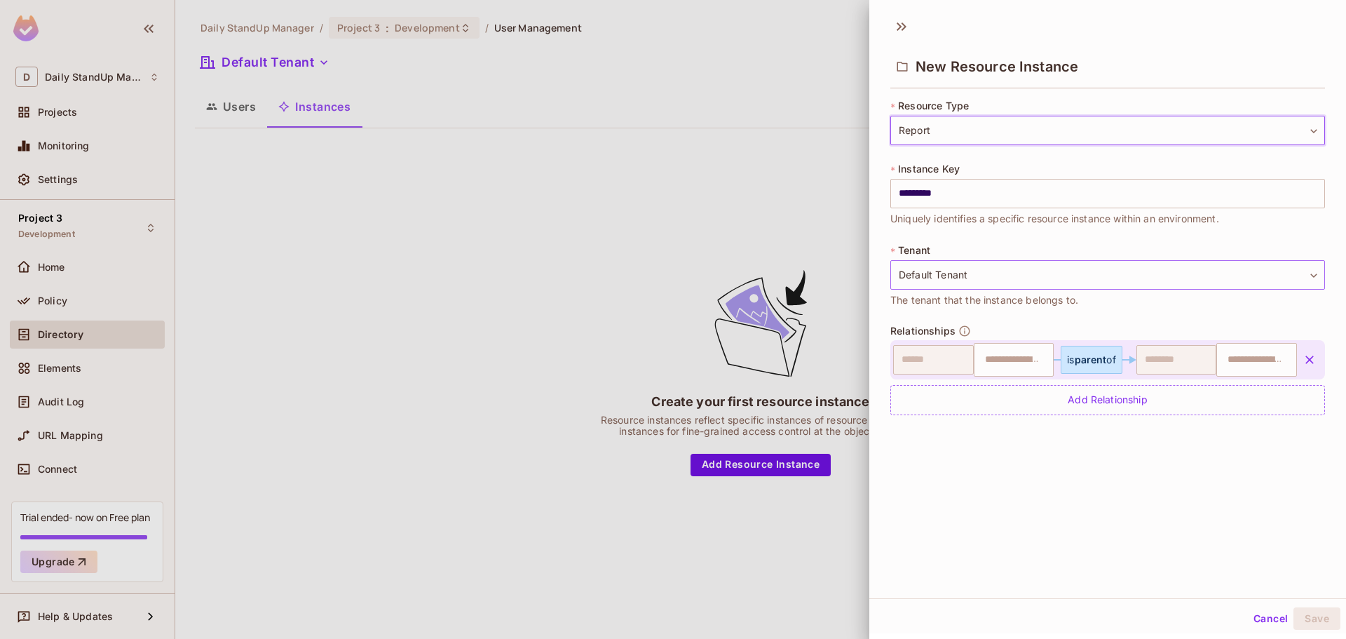
click at [972, 270] on body "D Daily StandUp Manager Projects Monitoring Settings Project 3 Development Home…" at bounding box center [673, 319] width 1346 height 639
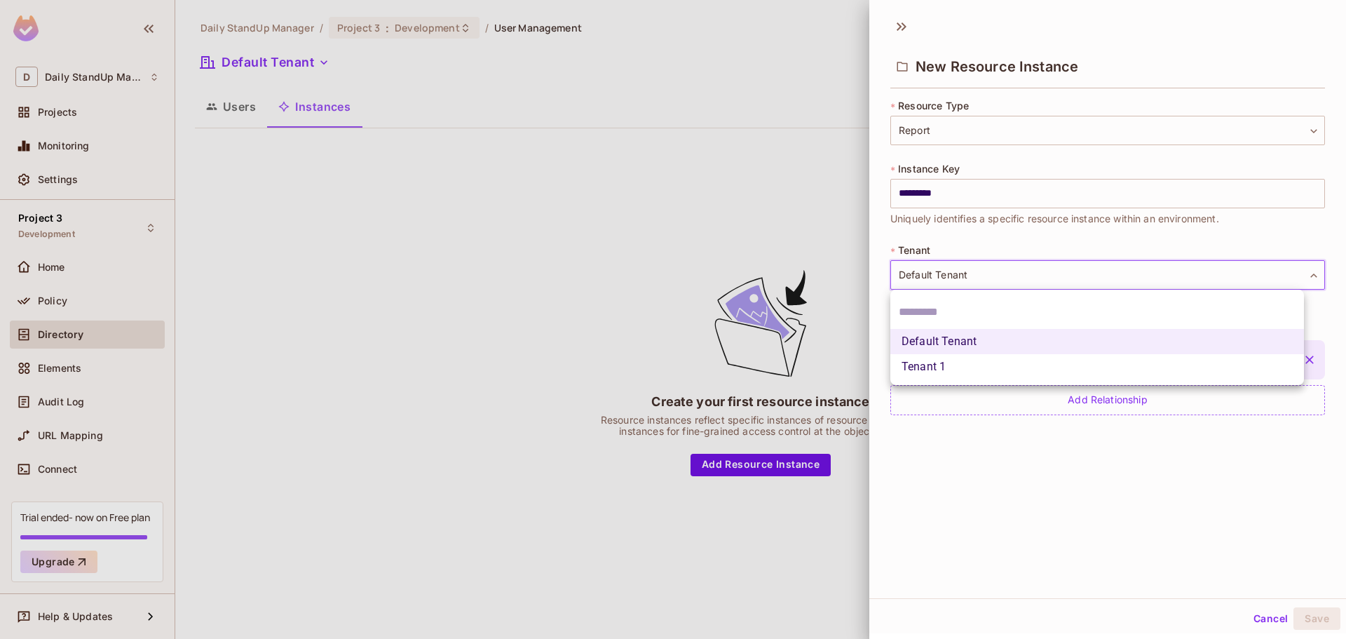
click at [956, 369] on li "Tenant 1" at bounding box center [1098, 366] width 414 height 25
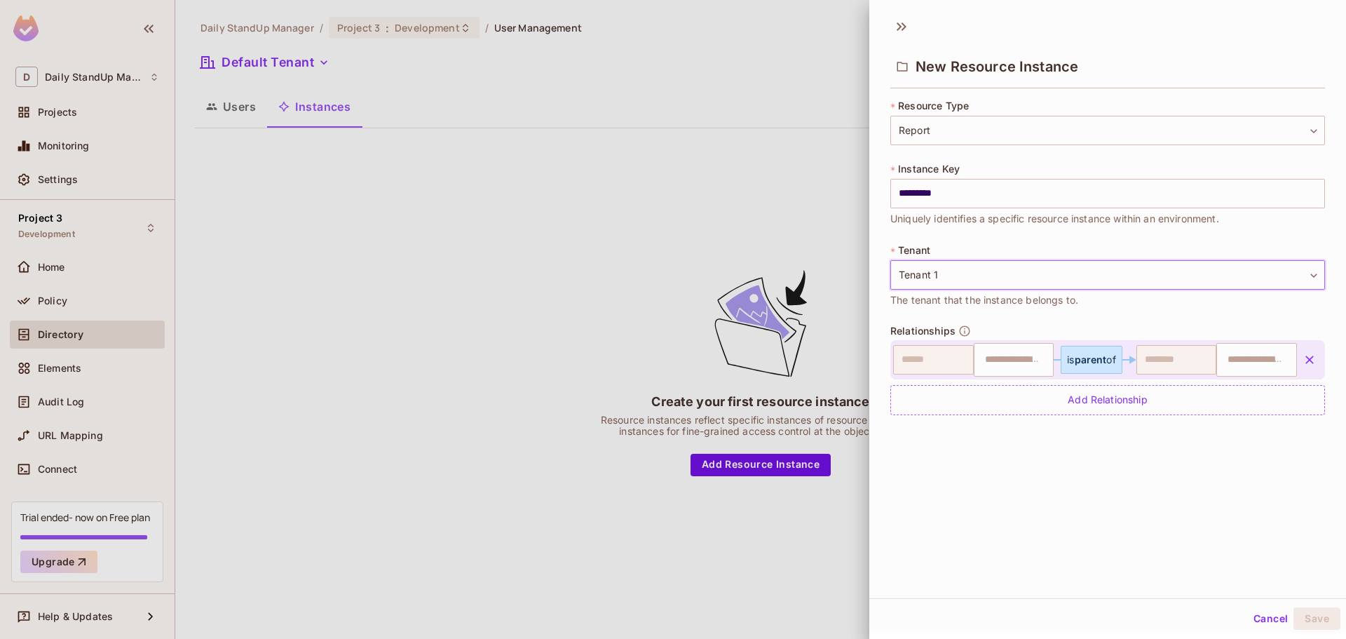
click at [972, 270] on body "D Daily StandUp Manager Projects Monitoring Settings Project 3 Development Home…" at bounding box center [673, 319] width 1346 height 639
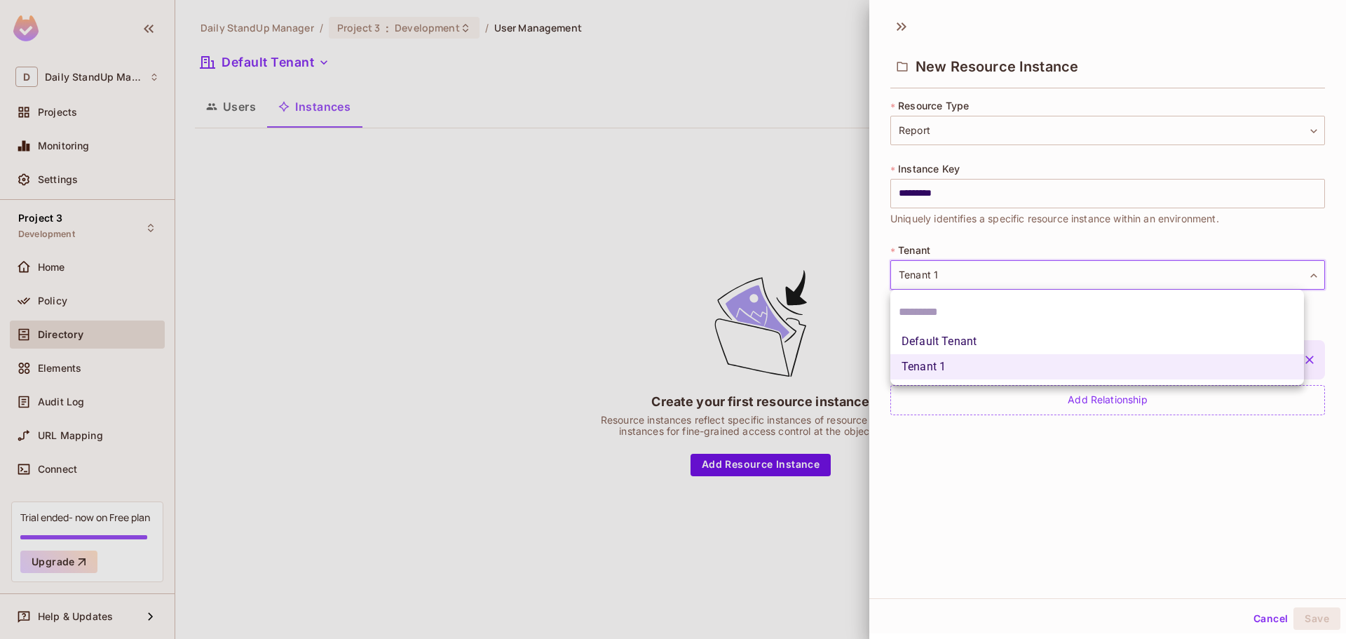
click at [928, 309] on input "text" at bounding box center [1097, 312] width 397 height 22
click at [932, 339] on li "Default Tenant" at bounding box center [1098, 341] width 414 height 25
type input "*******"
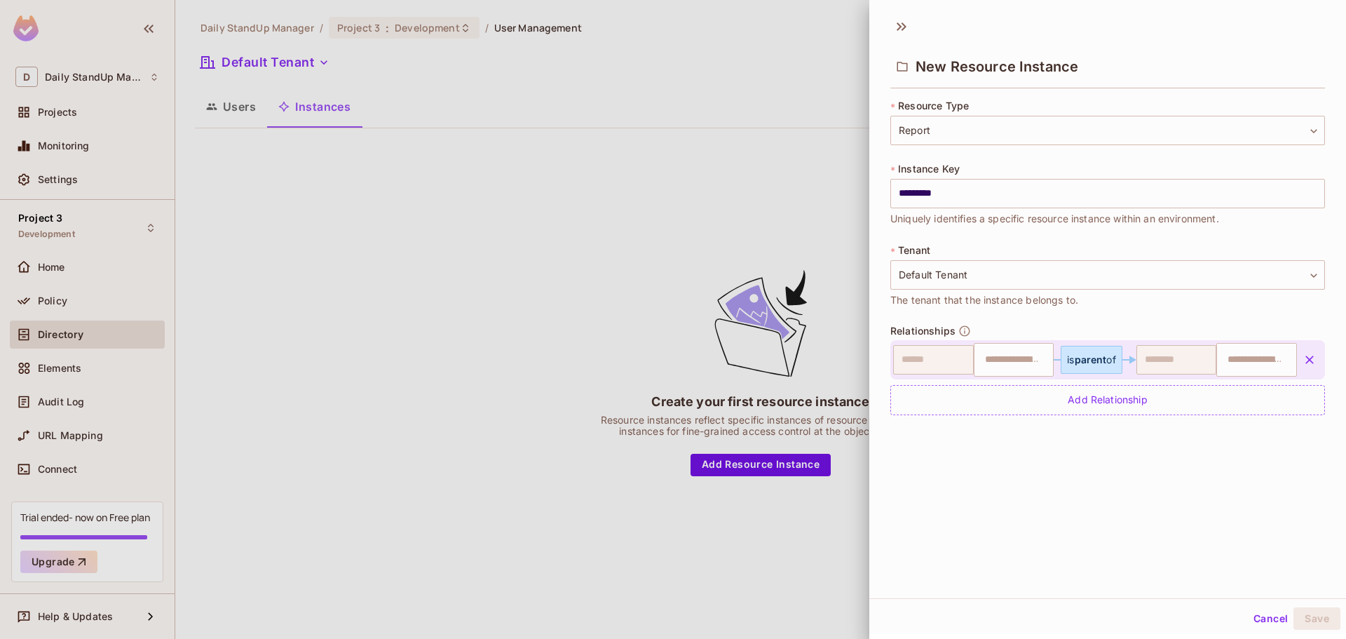
click at [1303, 362] on icon "button" at bounding box center [1310, 360] width 14 height 14
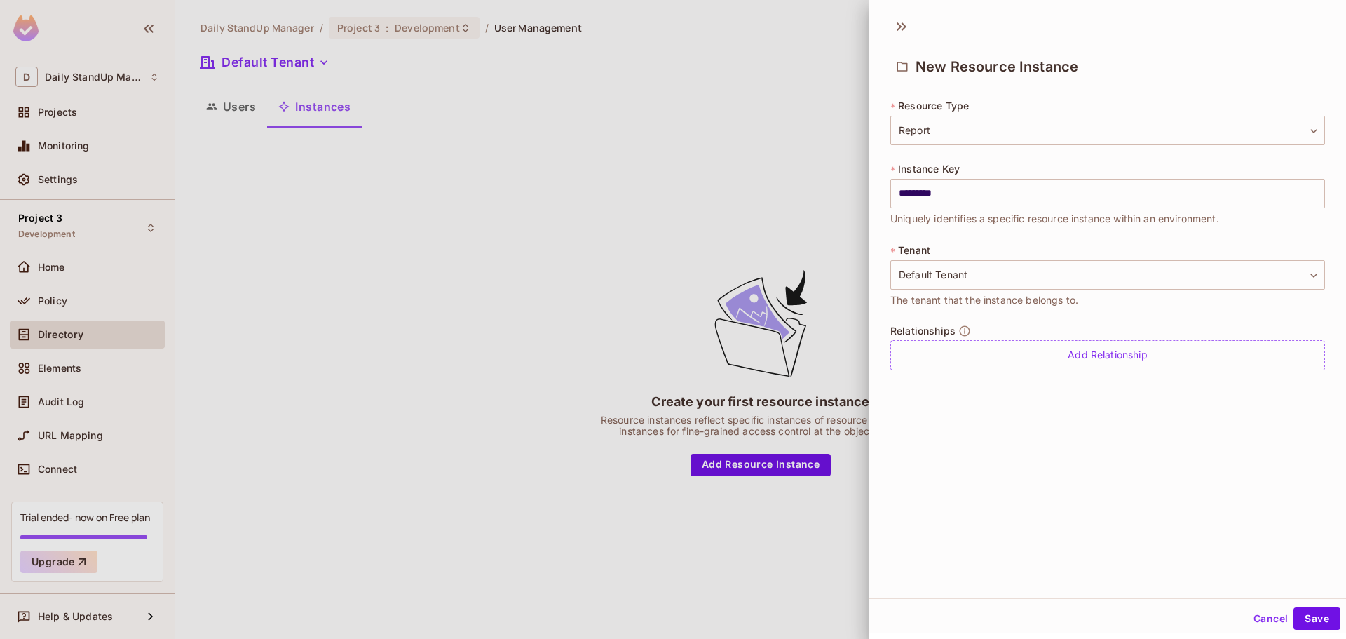
click at [1234, 619] on div "Cancel Save" at bounding box center [1108, 619] width 477 height 34
click at [1249, 618] on button "Cancel" at bounding box center [1271, 618] width 46 height 22
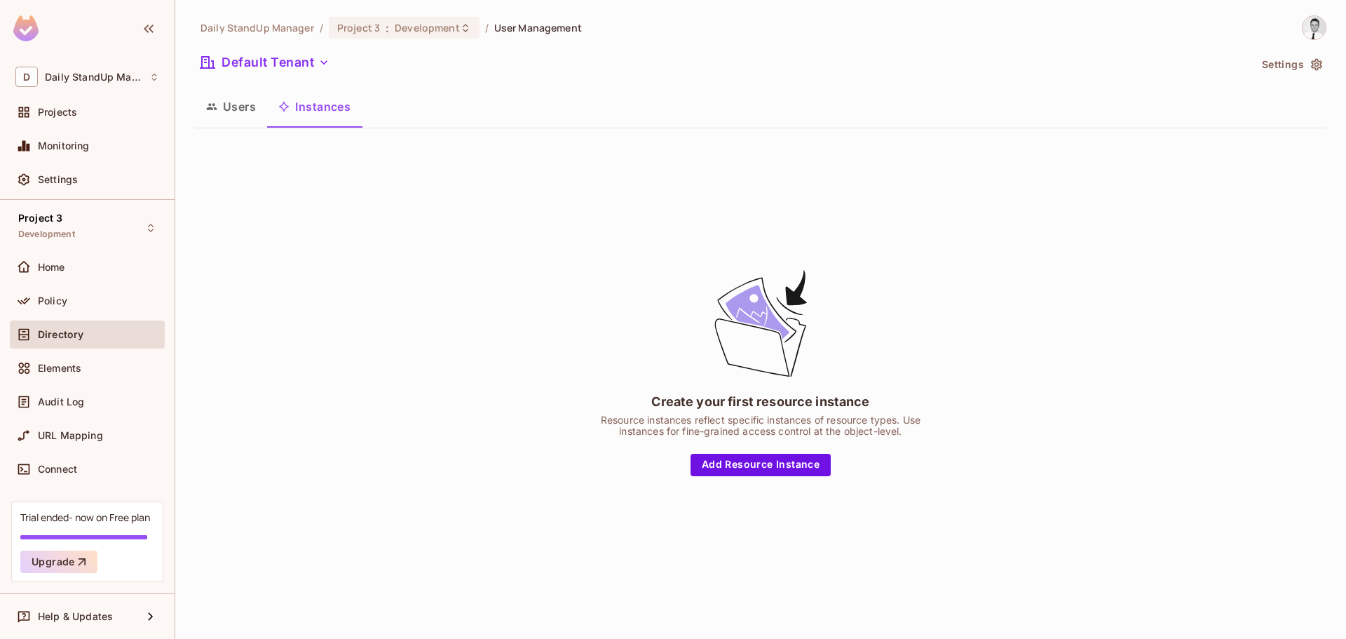
click at [215, 110] on icon "button" at bounding box center [211, 106] width 11 height 11
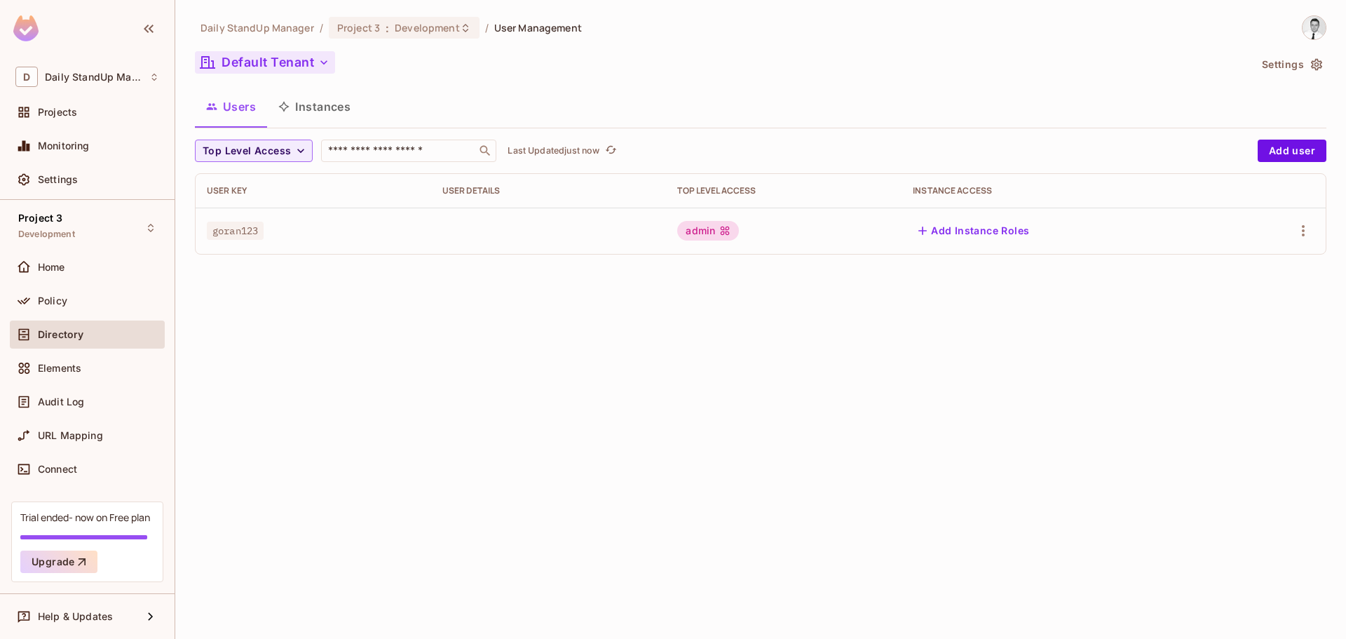
click at [279, 55] on button "Default Tenant" at bounding box center [265, 62] width 140 height 22
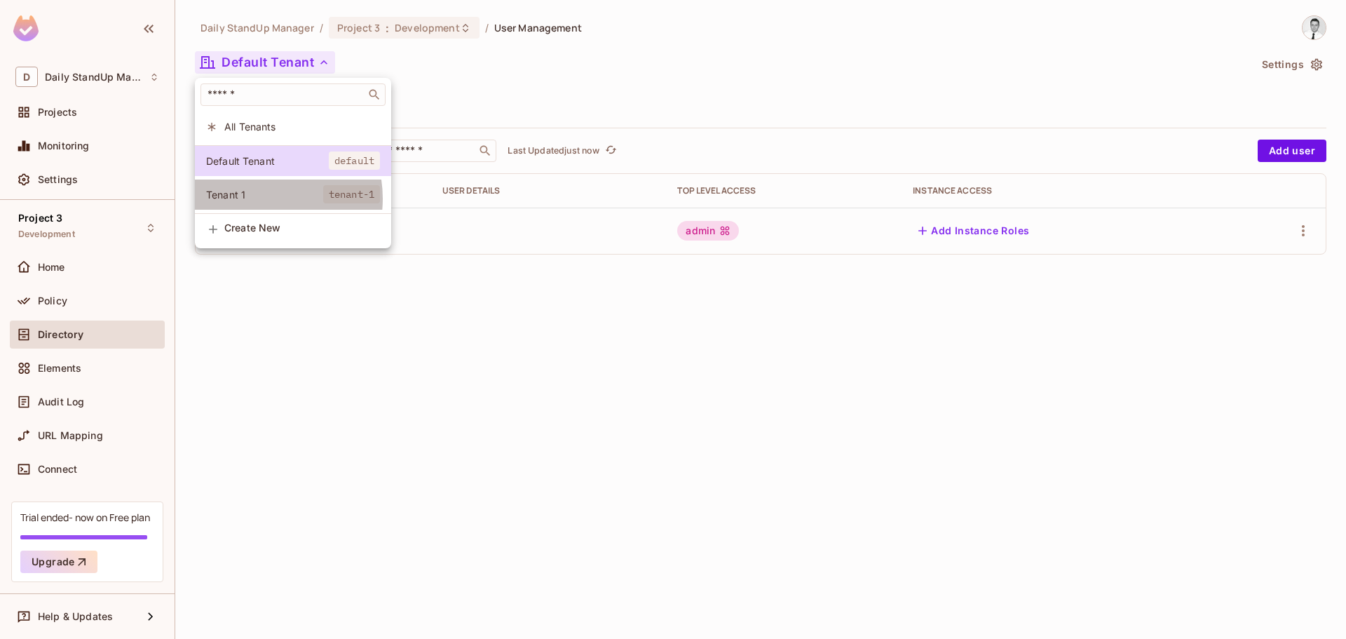
click at [257, 198] on span "Tenant 1" at bounding box center [264, 194] width 117 height 13
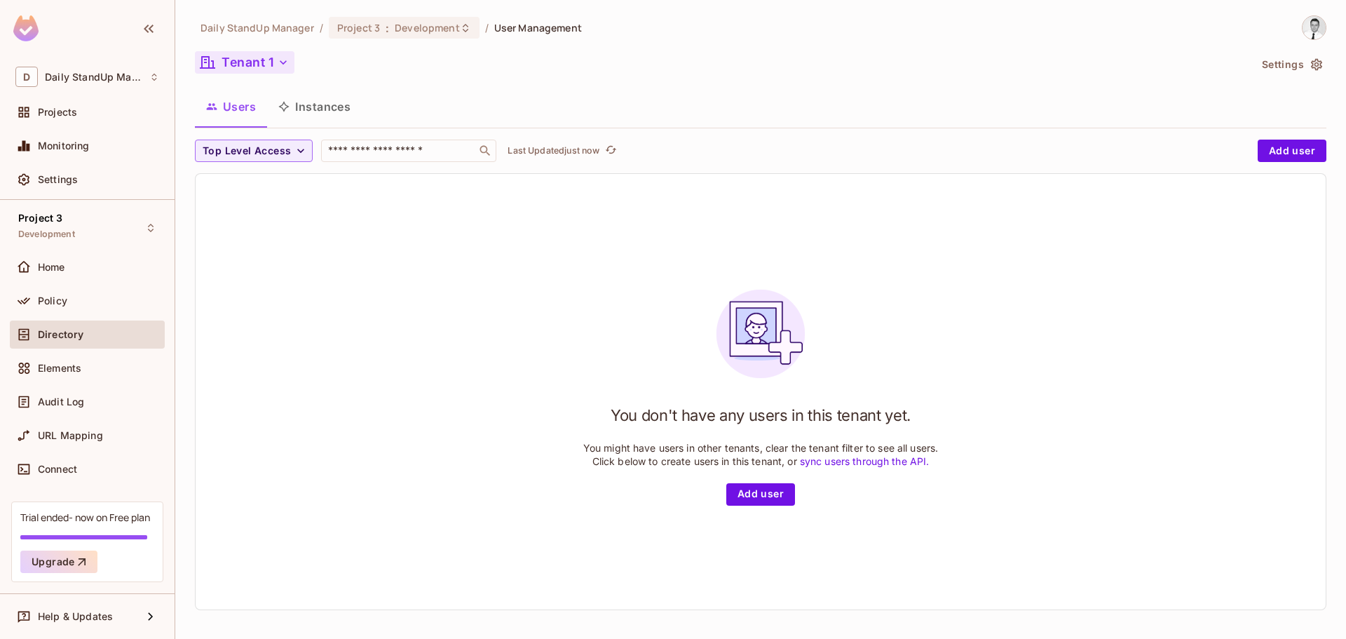
click at [246, 55] on button "Tenant 1" at bounding box center [245, 62] width 100 height 22
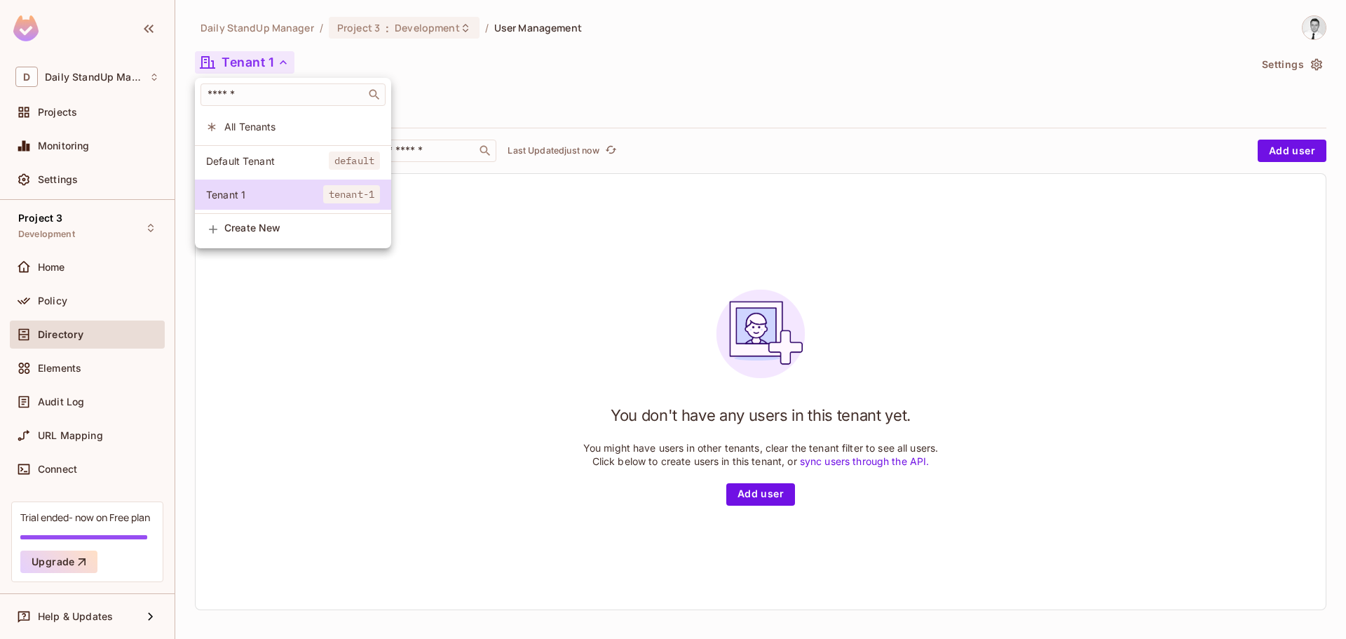
click at [260, 155] on span "Default Tenant" at bounding box center [267, 160] width 123 height 13
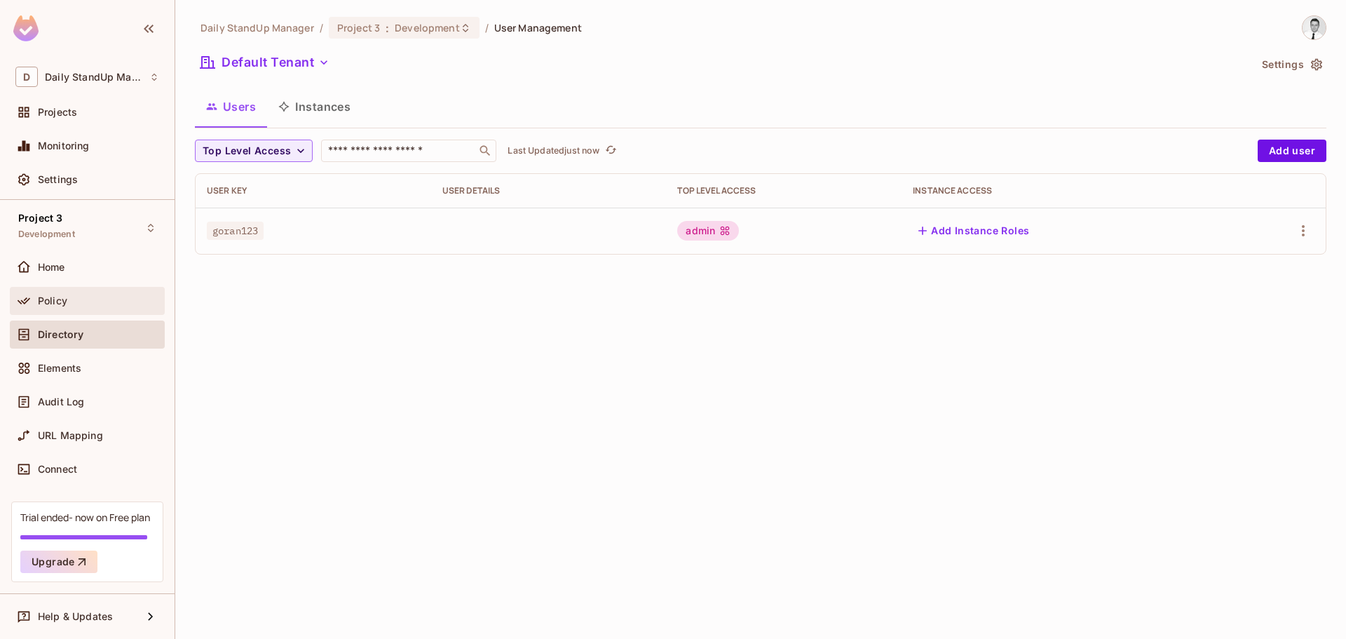
click at [90, 290] on div "Policy" at bounding box center [87, 301] width 155 height 28
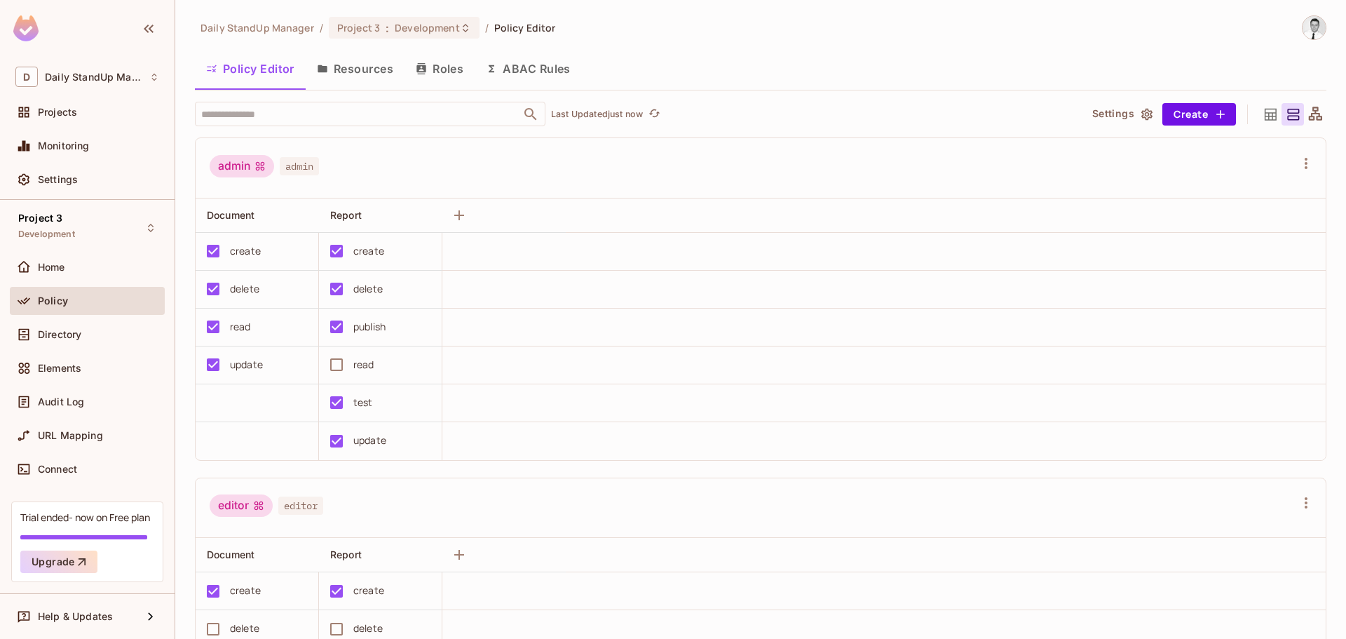
click at [728, 63] on div "Policy Editor Resources Roles ABAC Rules" at bounding box center [761, 68] width 1132 height 35
click at [359, 226] on div "Report" at bounding box center [380, 215] width 123 height 34
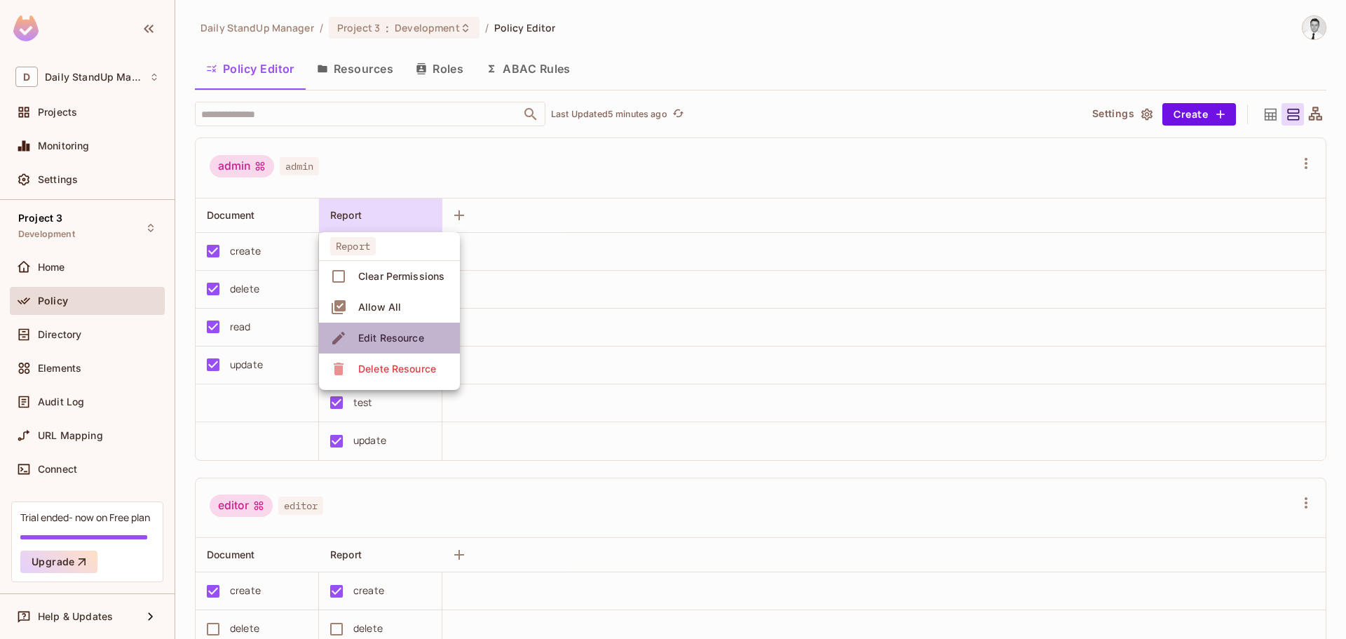
click at [386, 332] on div "Edit Resource" at bounding box center [391, 338] width 66 height 14
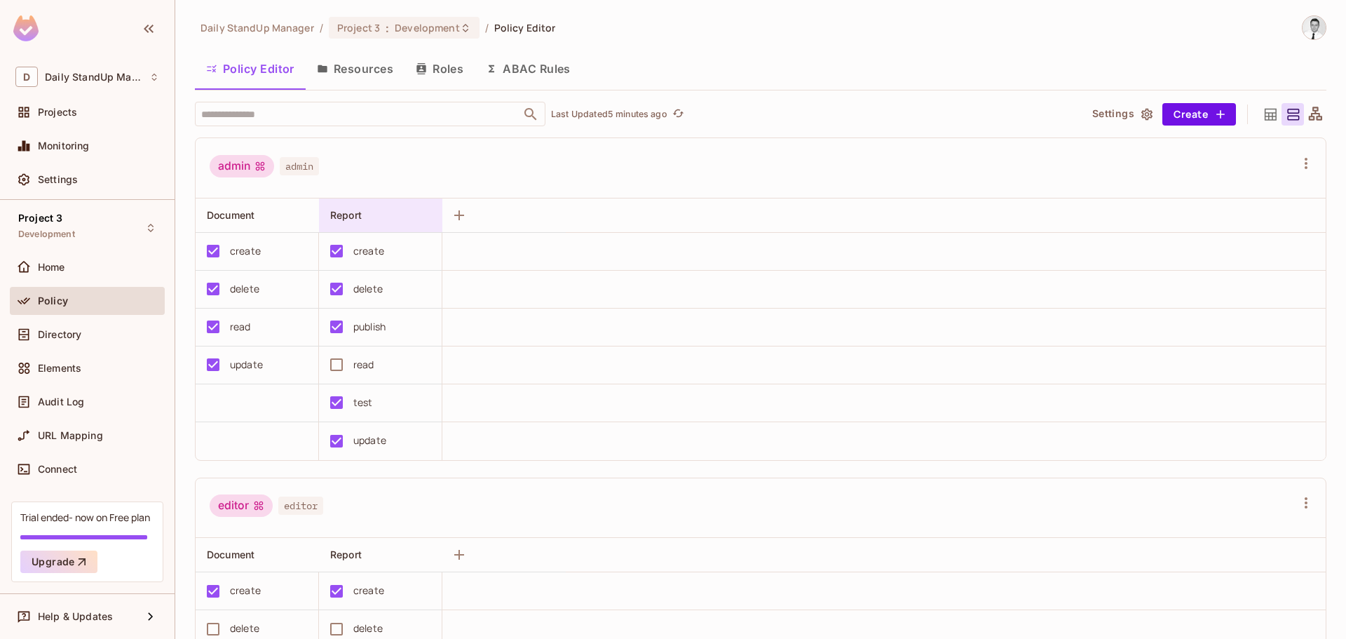
click at [353, 227] on div "Report" at bounding box center [380, 215] width 123 height 34
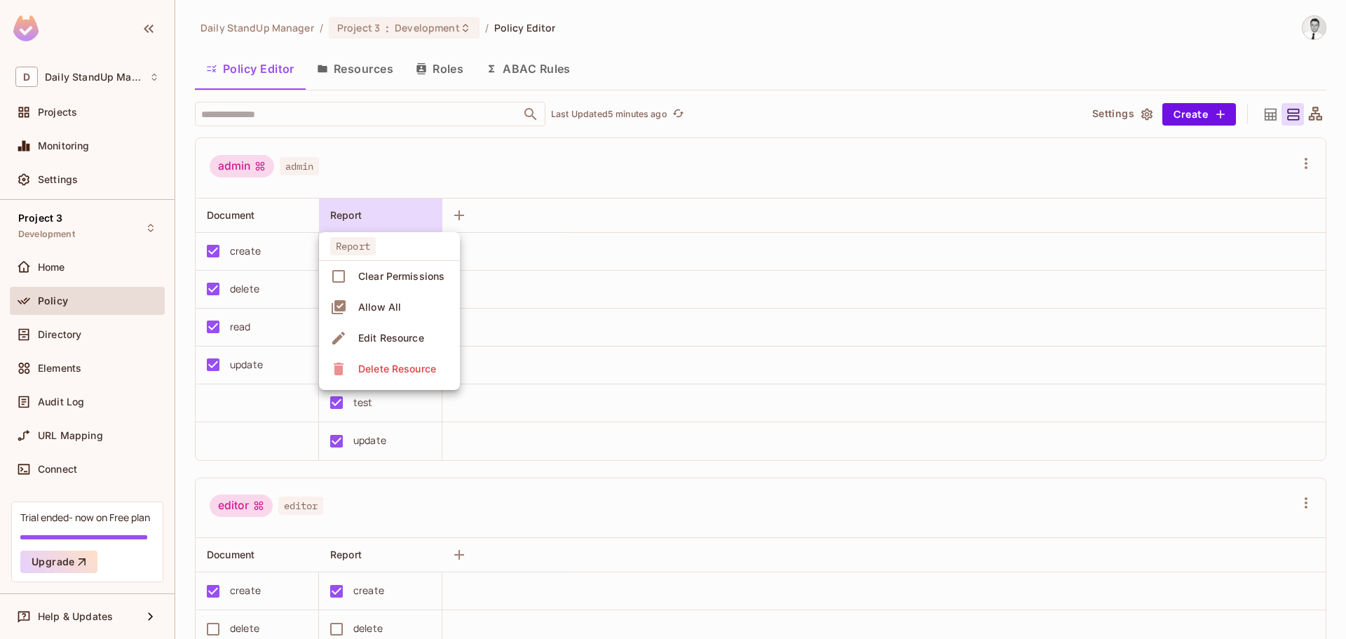
click at [402, 331] on div "Edit Resource" at bounding box center [391, 338] width 66 height 14
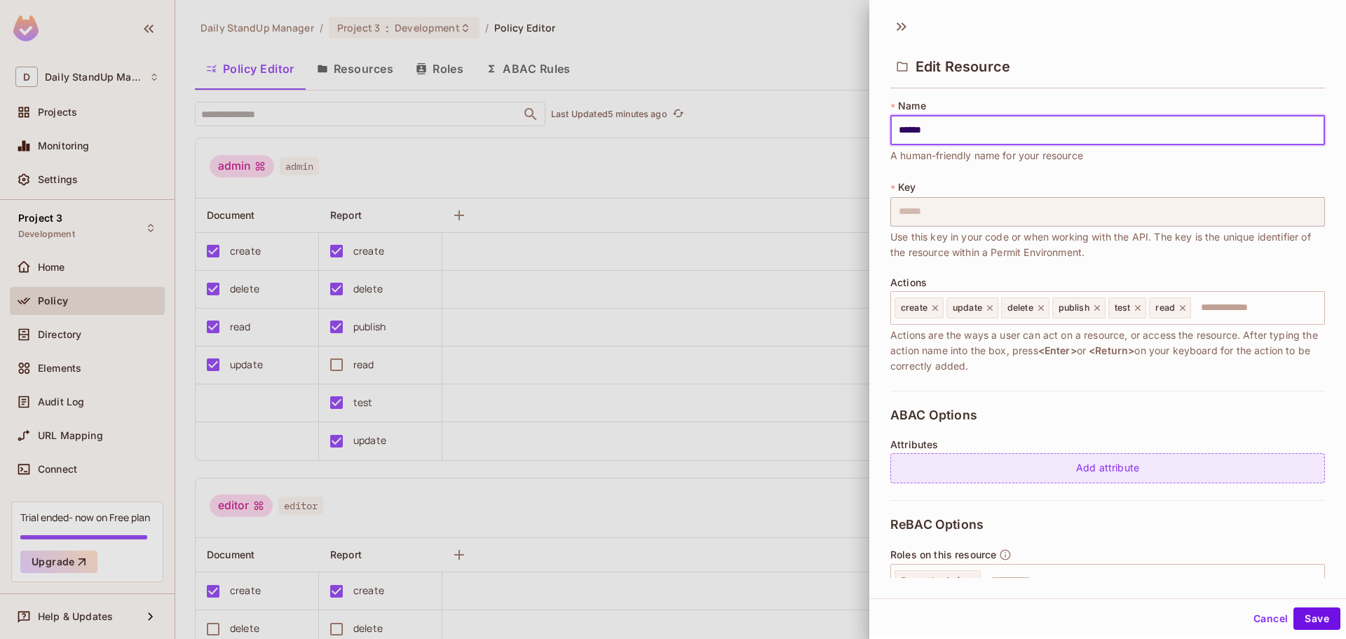
click at [1097, 469] on div "Add attribute" at bounding box center [1108, 468] width 435 height 30
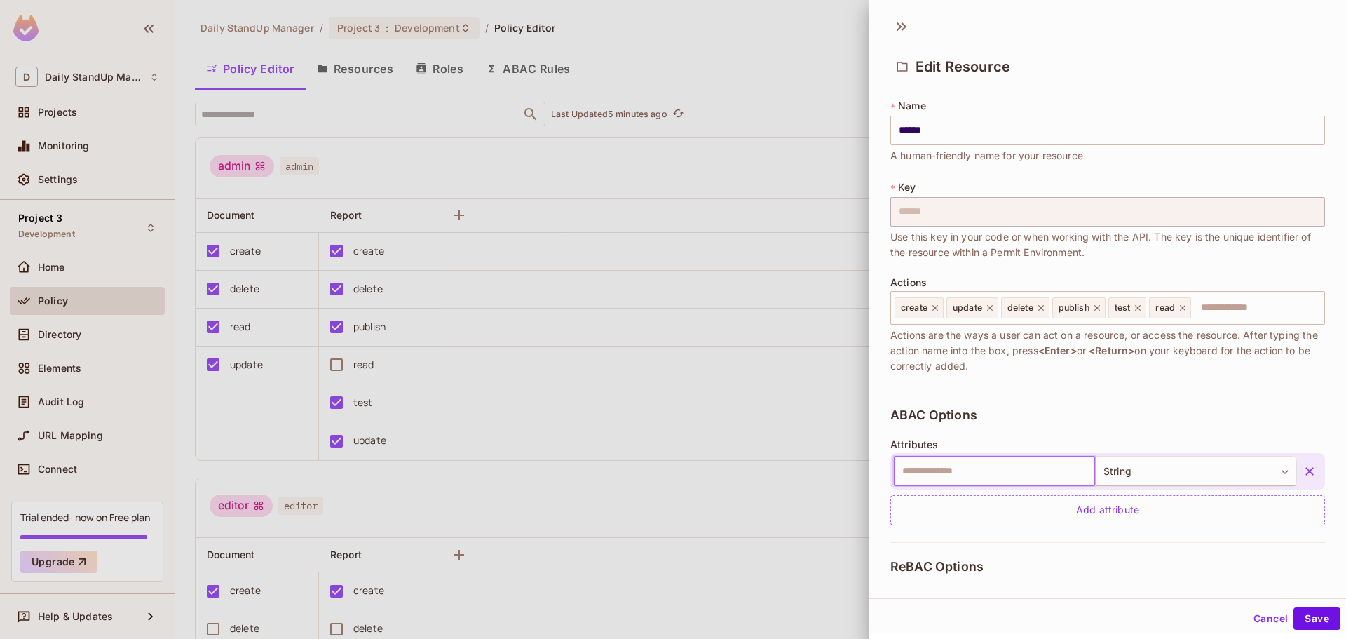
click at [970, 468] on input "text" at bounding box center [994, 470] width 201 height 29
click at [1113, 478] on body "D Daily StandUp Manager Projects Monitoring Settings Project 3 Development Home…" at bounding box center [673, 319] width 1346 height 639
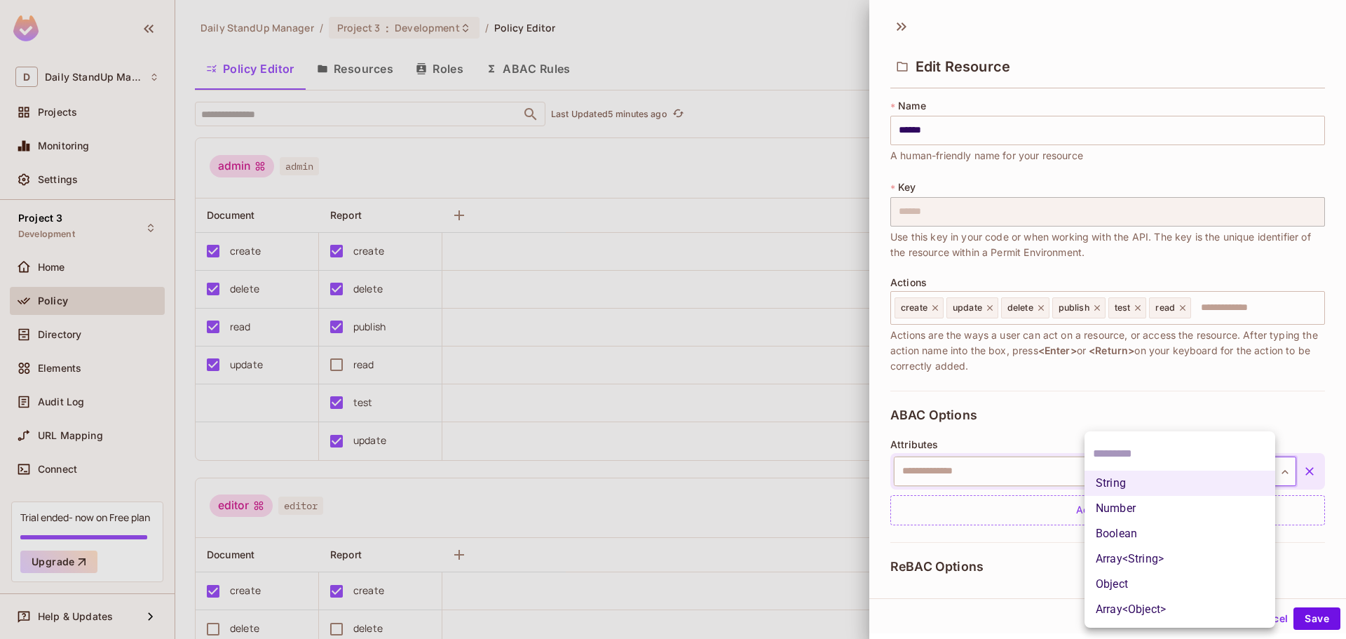
click at [1123, 529] on li "Boolean" at bounding box center [1180, 533] width 191 height 25
type input "****"
click at [1303, 467] on icon "button" at bounding box center [1310, 471] width 14 height 14
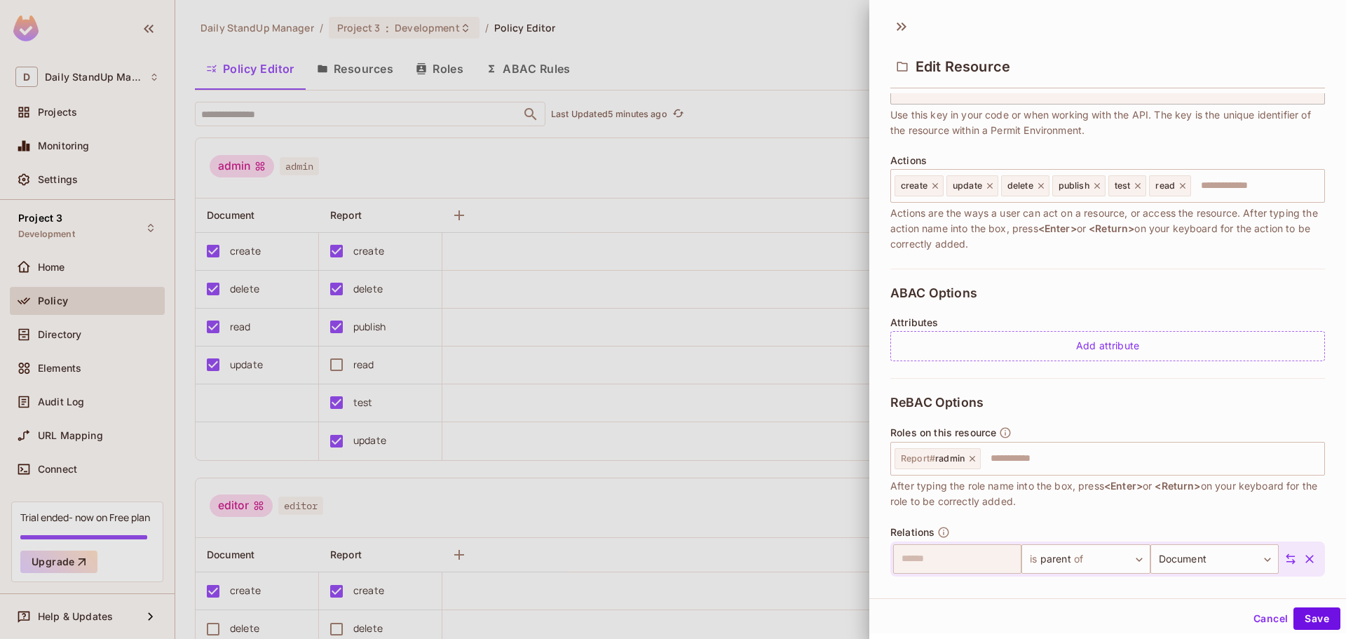
scroll to position [140, 0]
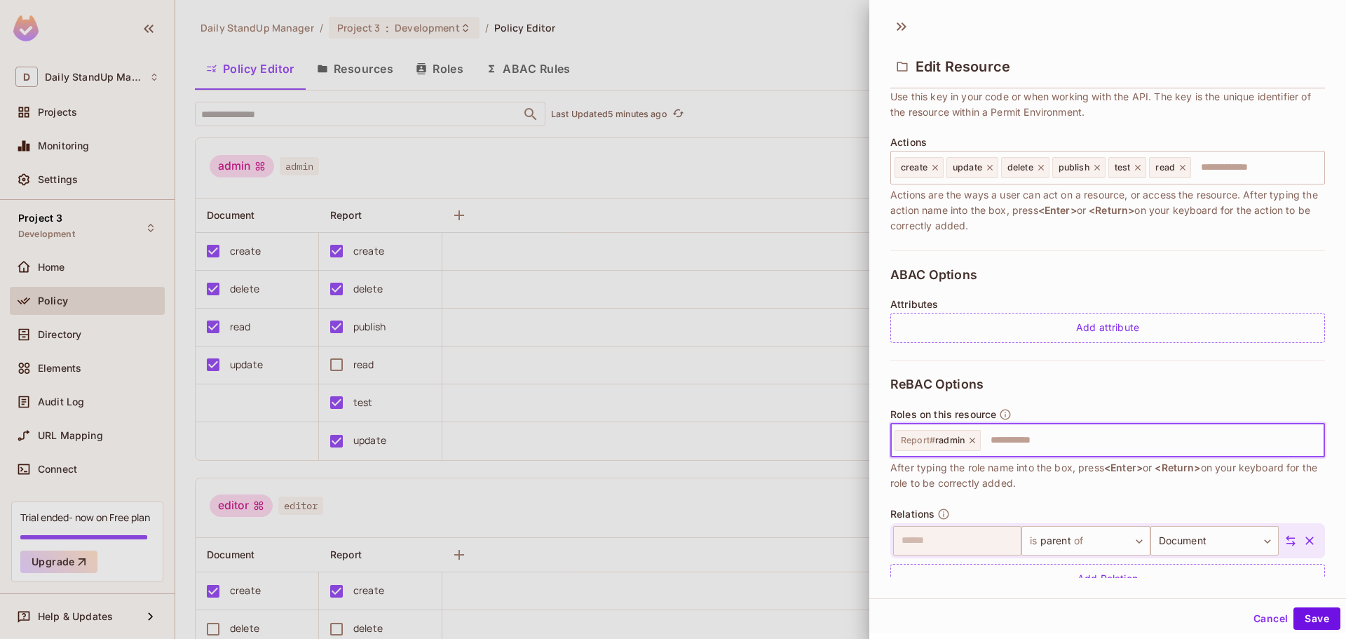
click at [1006, 442] on input "text" at bounding box center [1150, 440] width 337 height 28
drag, startPoint x: 1055, startPoint y: 442, endPoint x: 1022, endPoint y: 441, distance: 33.0
click at [1053, 442] on input "text" at bounding box center [1150, 440] width 337 height 28
click at [972, 437] on icon at bounding box center [973, 440] width 10 height 10
click at [972, 437] on input "text" at bounding box center [1106, 440] width 426 height 28
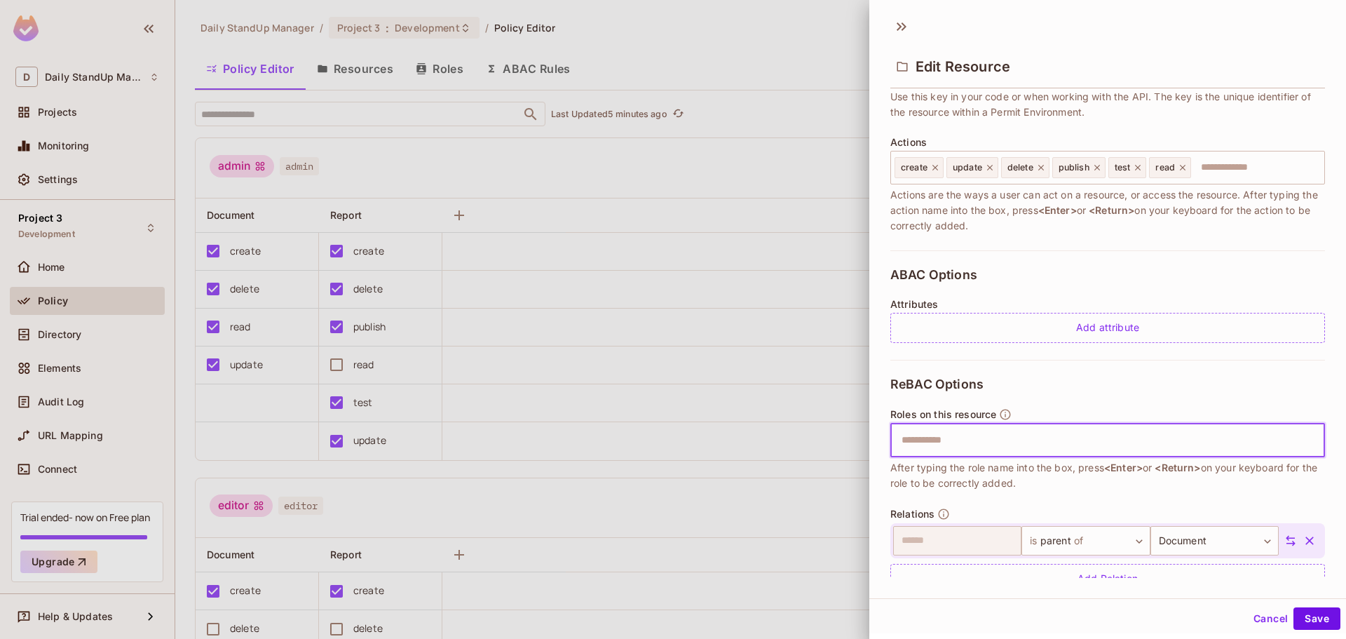
click at [972, 437] on input "text" at bounding box center [1106, 440] width 426 height 28
click at [1102, 400] on div "ReBAC Options Roles on this resource ​ After typing the role name into the box,…" at bounding box center [1108, 485] width 435 height 251
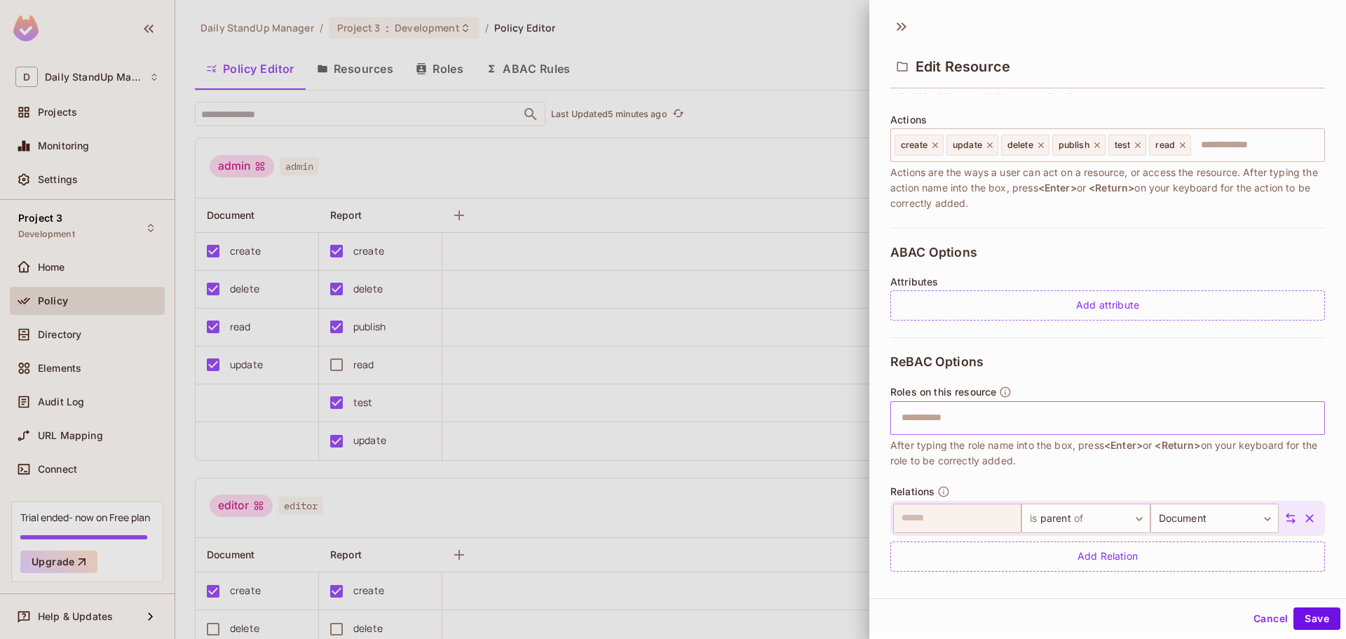
scroll to position [173, 0]
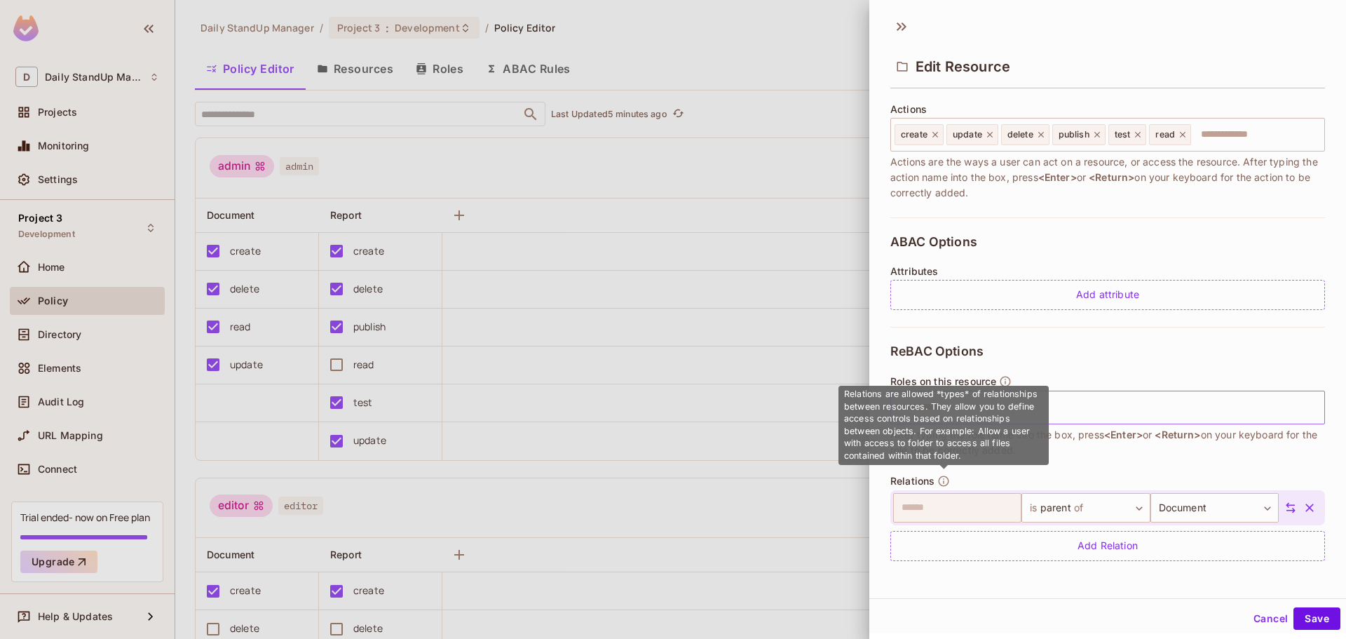
click at [947, 482] on icon "button" at bounding box center [944, 481] width 13 height 13
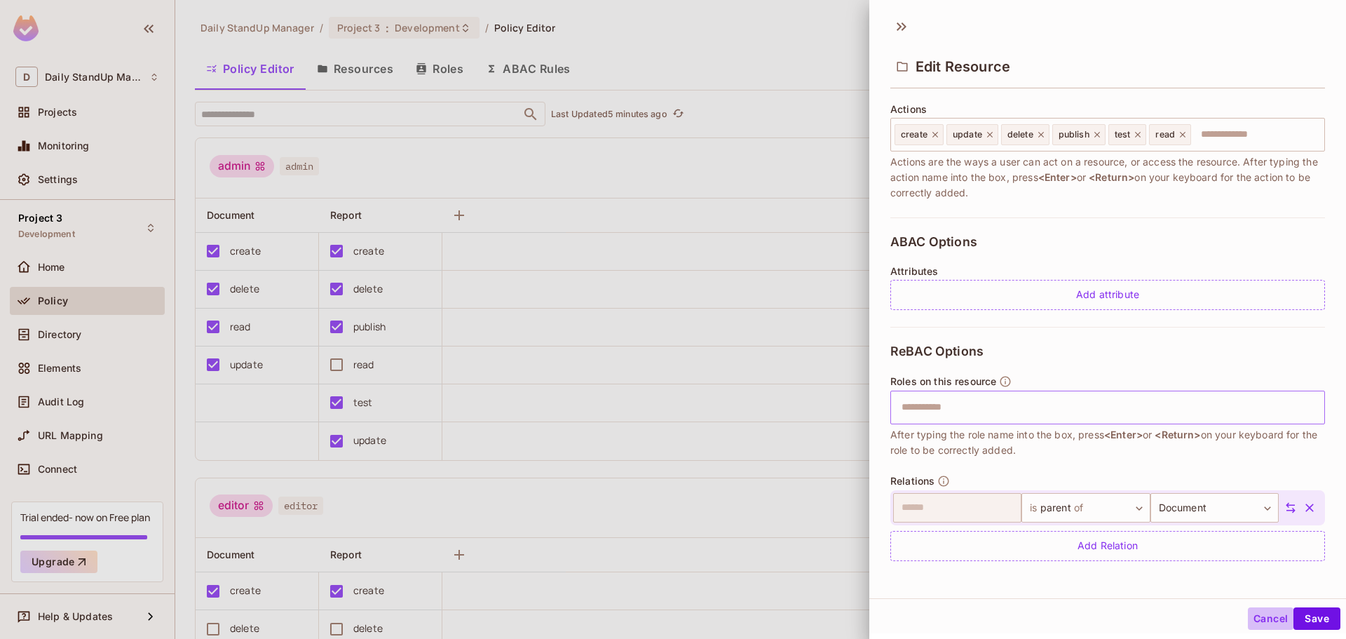
click at [1248, 613] on button "Cancel" at bounding box center [1271, 618] width 46 height 22
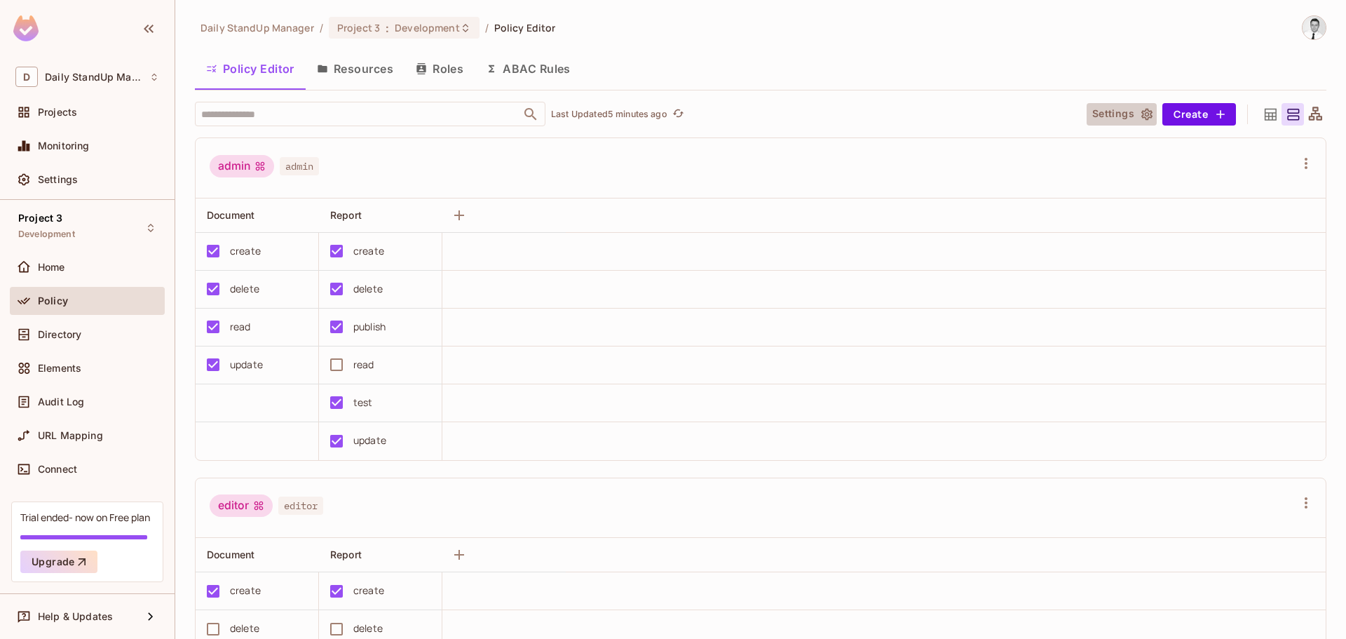
click at [1123, 116] on button "Settings" at bounding box center [1122, 114] width 70 height 22
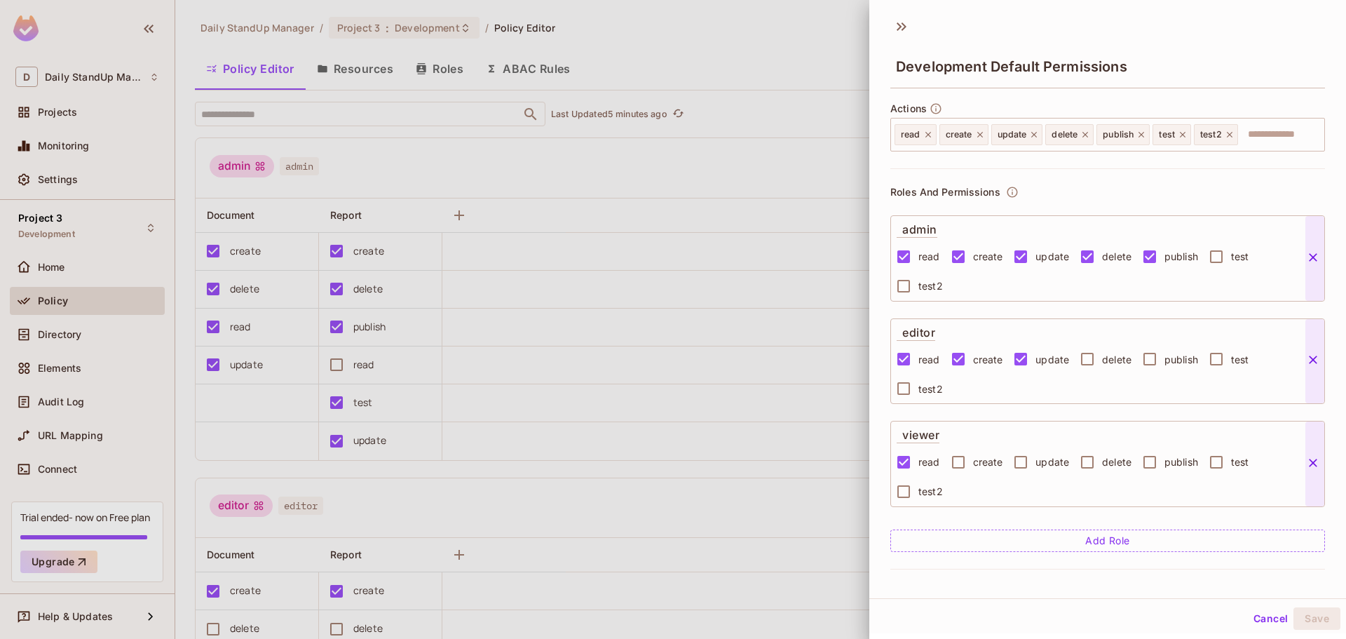
click at [1314, 259] on icon at bounding box center [1313, 257] width 14 height 14
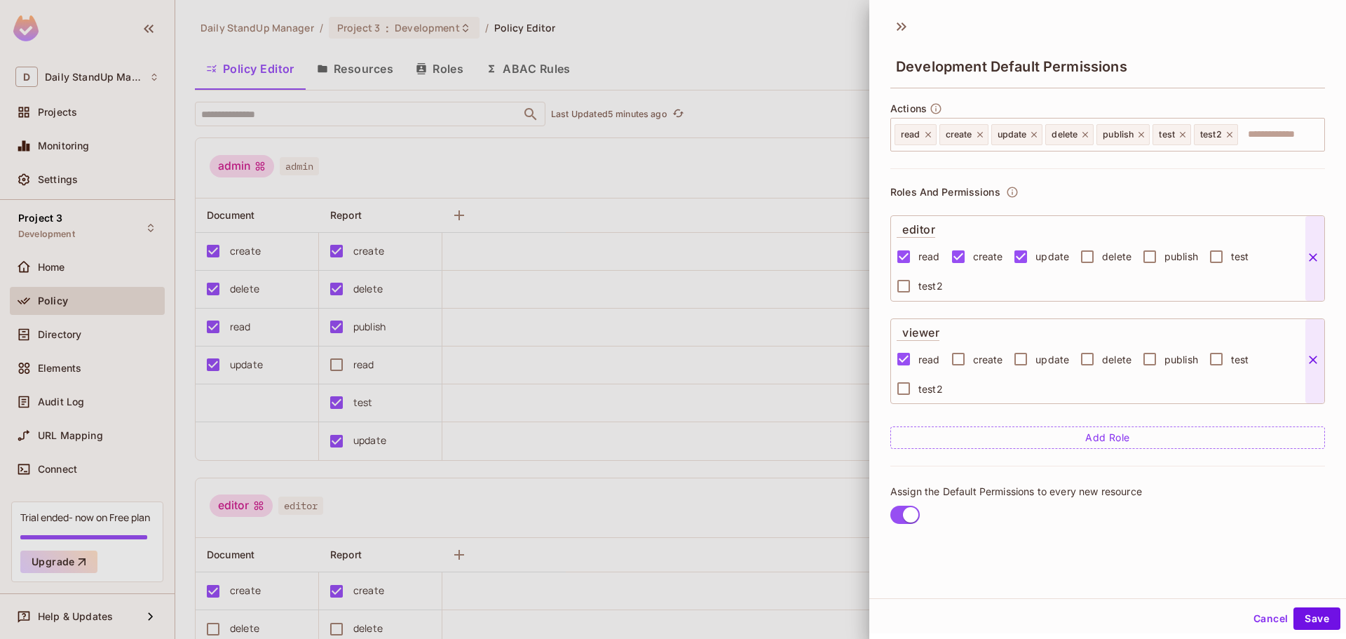
click at [1314, 259] on icon at bounding box center [1313, 257] width 14 height 14
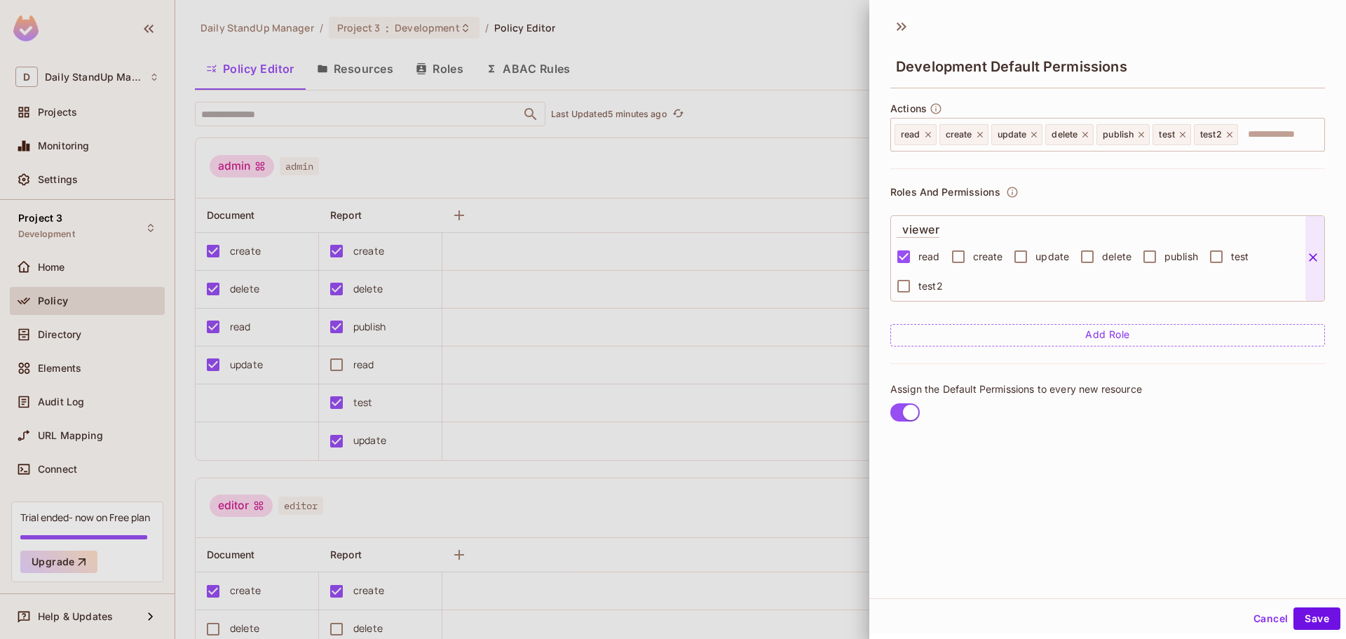
click at [1264, 621] on button "Cancel" at bounding box center [1271, 618] width 46 height 22
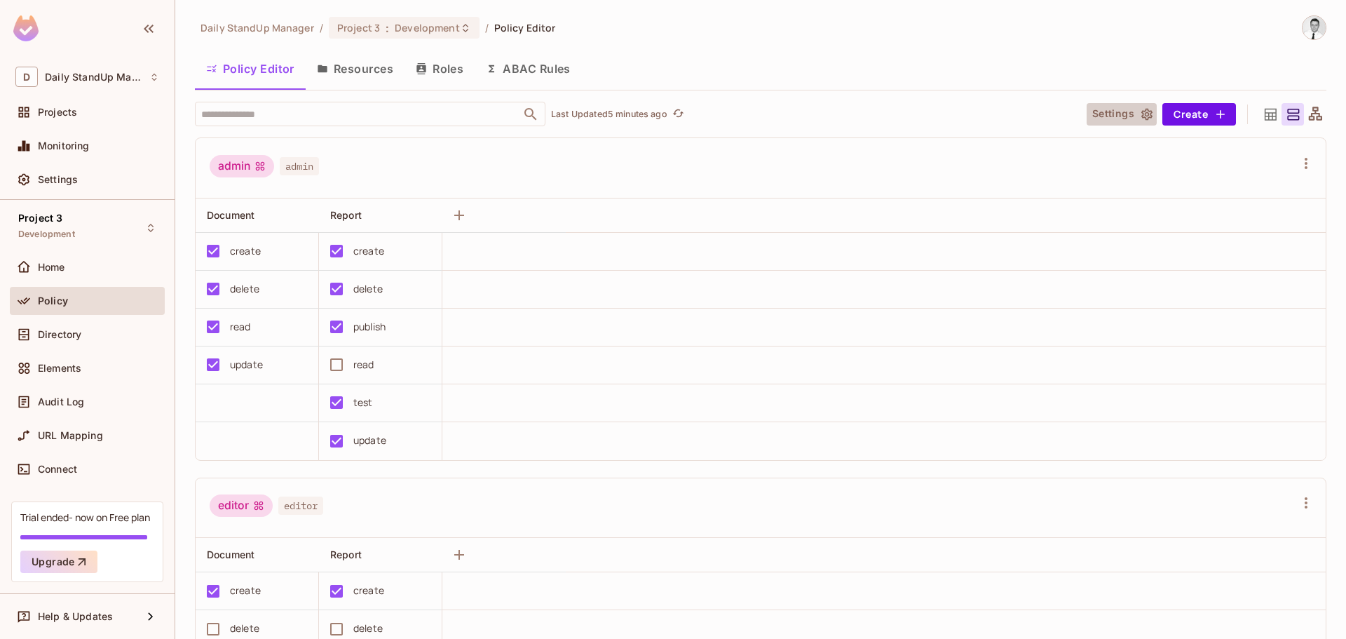
click at [1128, 108] on button "Settings" at bounding box center [1122, 114] width 70 height 22
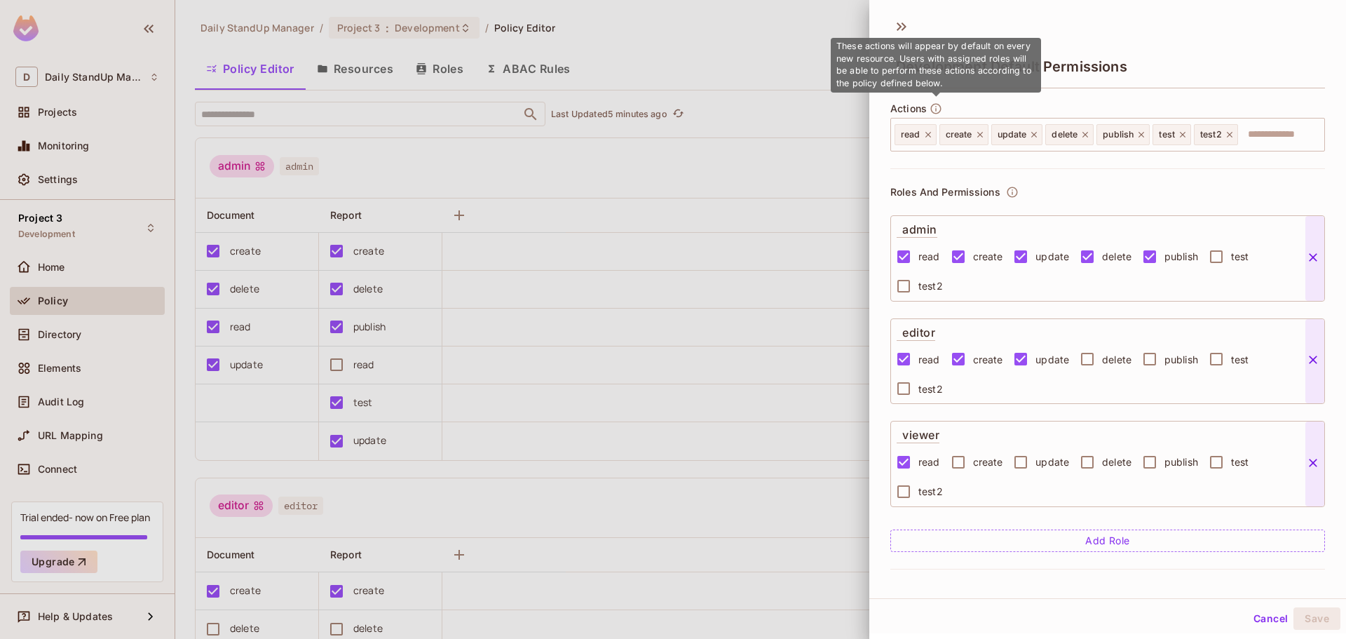
click at [938, 108] on icon "button" at bounding box center [936, 108] width 13 height 13
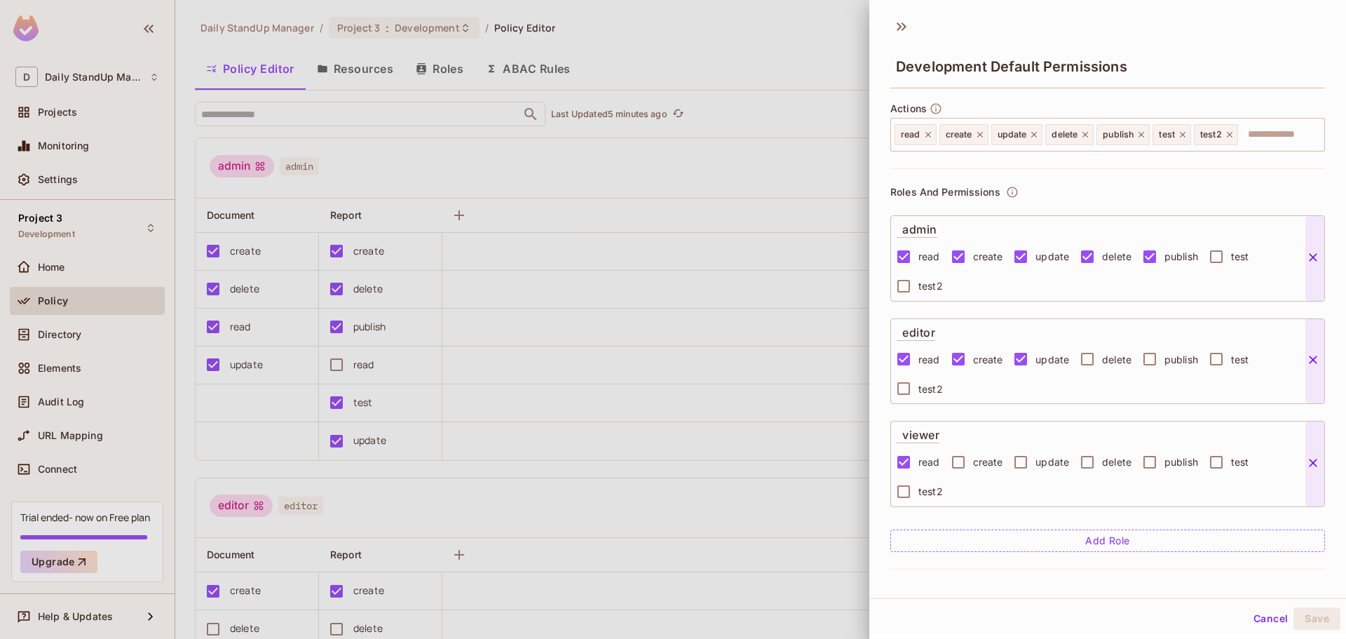
click at [1043, 568] on div "Roles And Permissions admin read create update delete publish test test2 editor…" at bounding box center [1108, 368] width 435 height 400
click at [1259, 613] on button "Cancel" at bounding box center [1271, 618] width 46 height 22
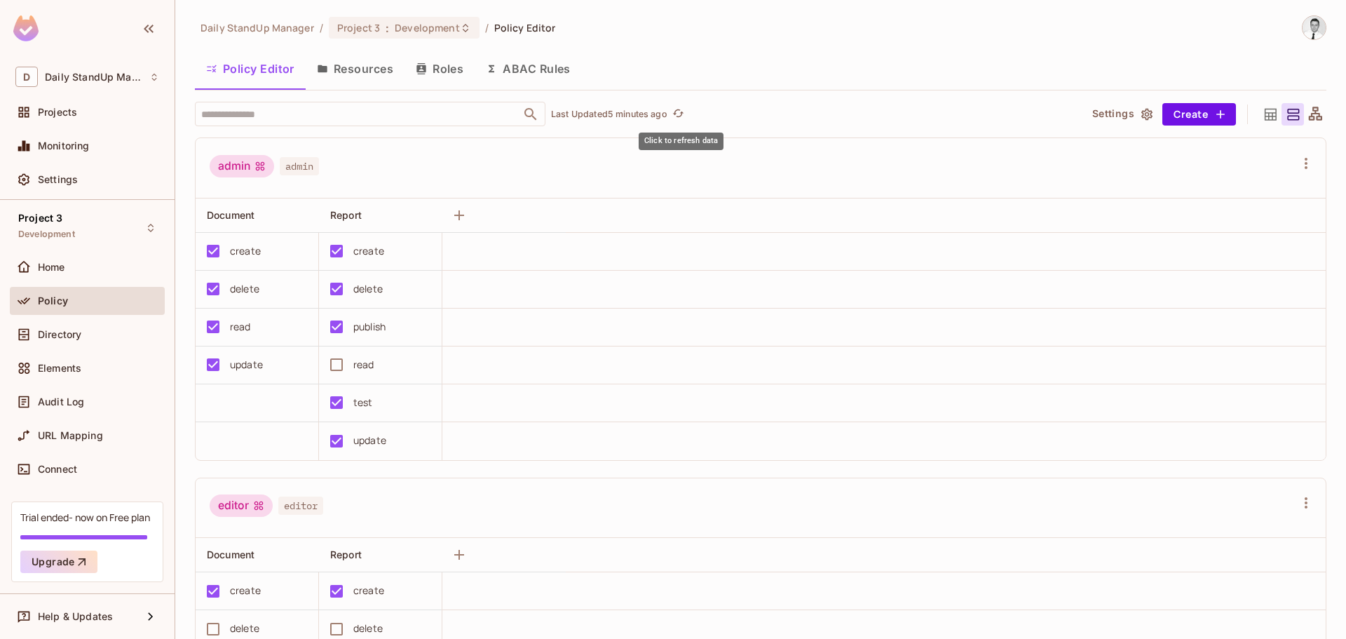
click at [675, 114] on icon "refresh" at bounding box center [678, 113] width 12 height 12
